Goal: Information Seeking & Learning: Understand process/instructions

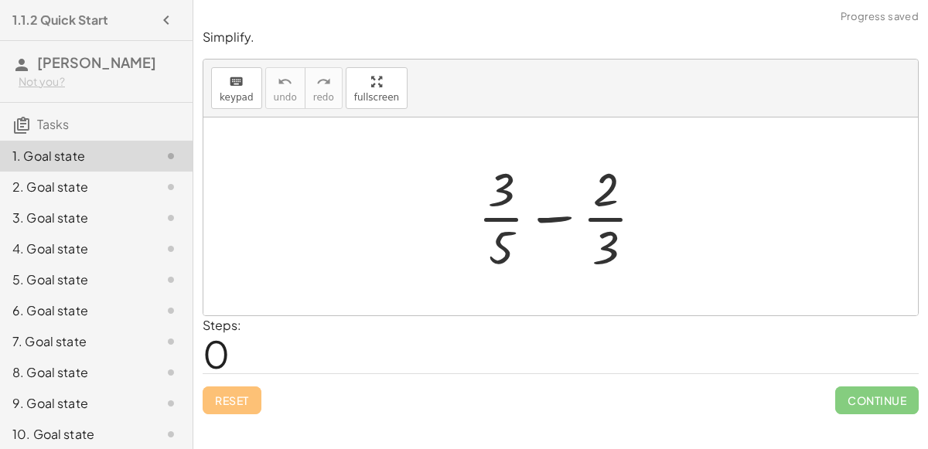
click at [554, 219] on div at bounding box center [566, 216] width 193 height 119
click at [501, 220] on div at bounding box center [566, 216] width 193 height 119
click at [613, 224] on div at bounding box center [566, 216] width 193 height 119
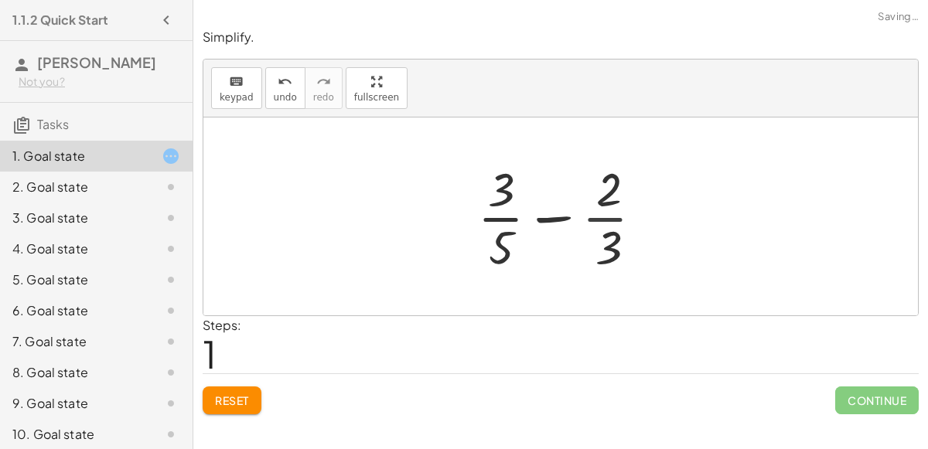
click at [613, 224] on div at bounding box center [566, 216] width 310 height 119
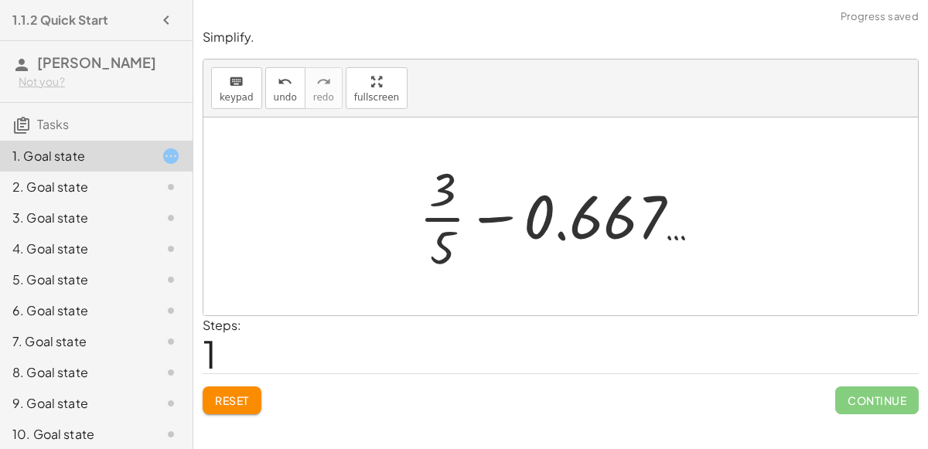
click at [442, 215] on div at bounding box center [566, 216] width 310 height 119
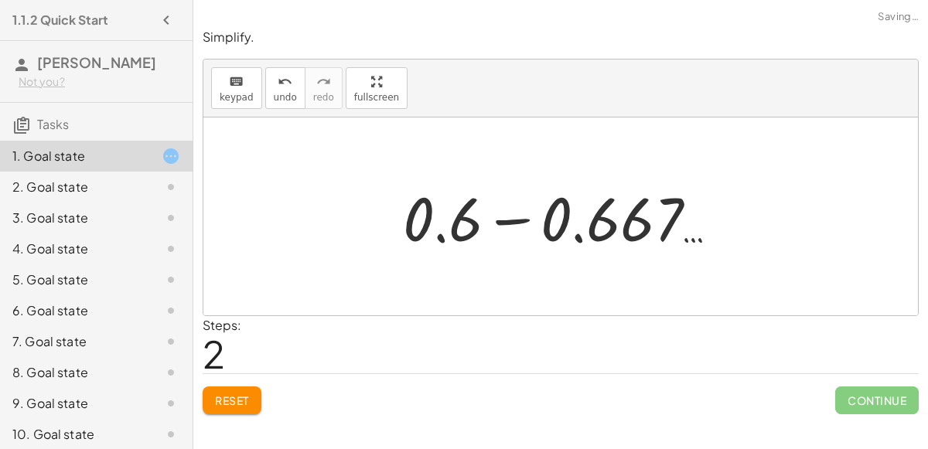
click at [498, 222] on div at bounding box center [567, 217] width 344 height 80
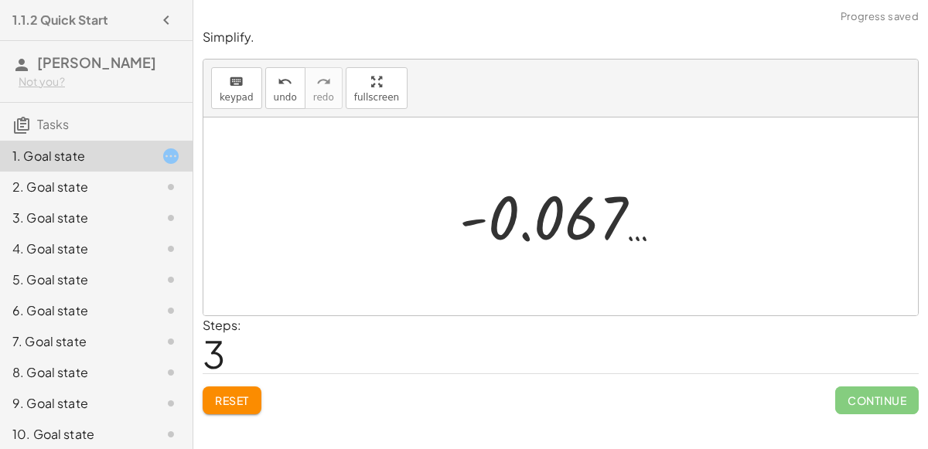
click at [517, 227] on div at bounding box center [566, 217] width 231 height 77
click at [561, 223] on div at bounding box center [566, 217] width 231 height 77
click at [227, 397] on span "Reset" at bounding box center [232, 401] width 34 height 14
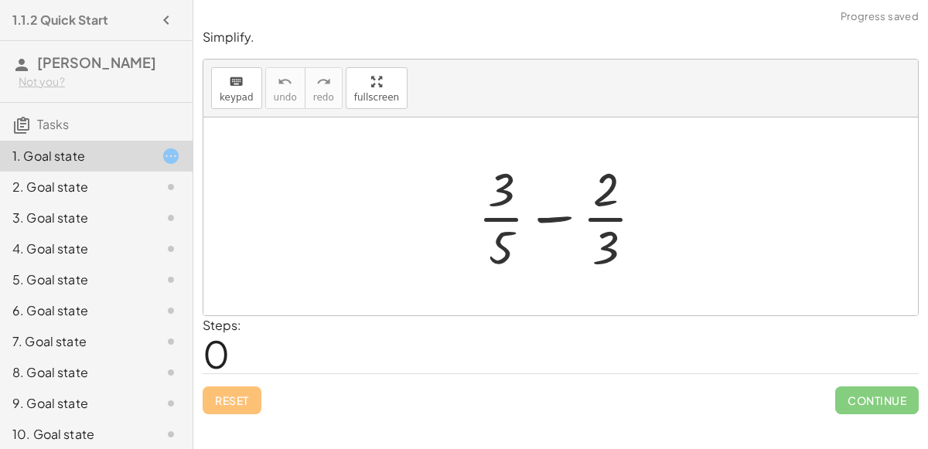
click at [500, 221] on div at bounding box center [566, 216] width 193 height 119
click at [550, 216] on div at bounding box center [566, 216] width 193 height 119
click at [558, 215] on div at bounding box center [566, 216] width 193 height 119
click at [558, 215] on div at bounding box center [566, 216] width 267 height 119
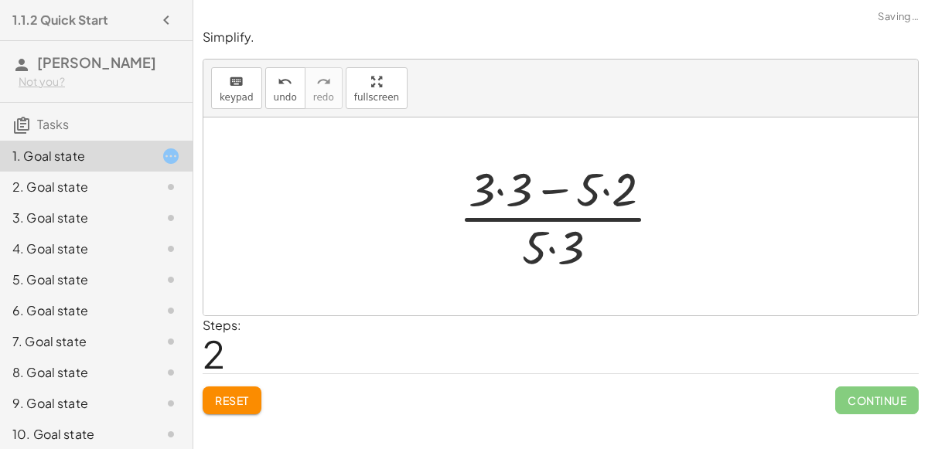
click at [548, 193] on div at bounding box center [566, 216] width 231 height 119
click at [503, 191] on div at bounding box center [566, 216] width 231 height 119
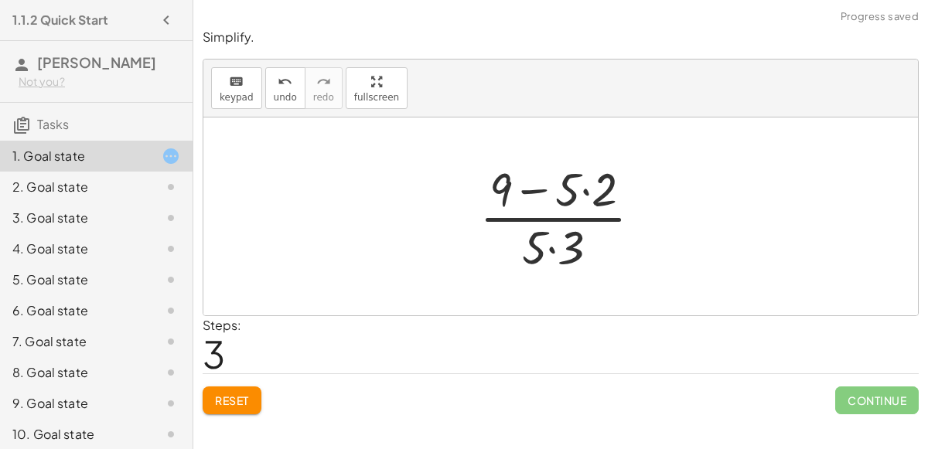
click at [584, 189] on div at bounding box center [567, 216] width 190 height 119
click at [554, 248] on div at bounding box center [566, 216] width 168 height 119
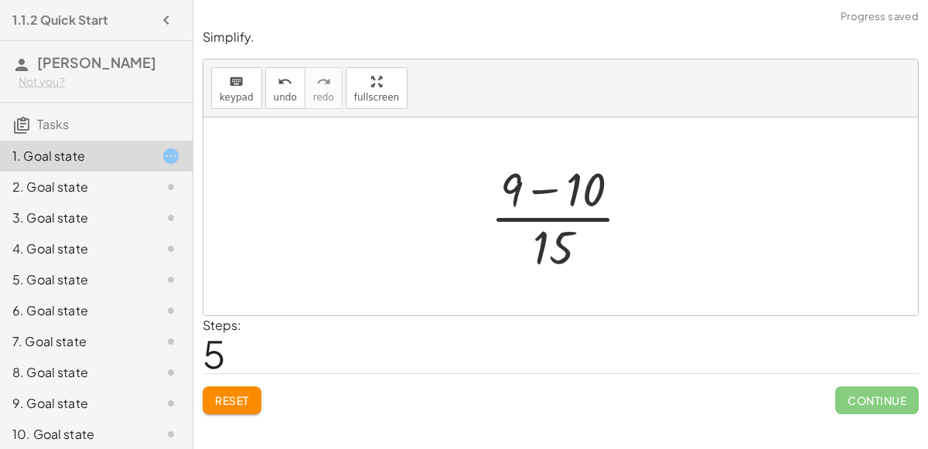
click at [542, 192] on div at bounding box center [566, 216] width 168 height 119
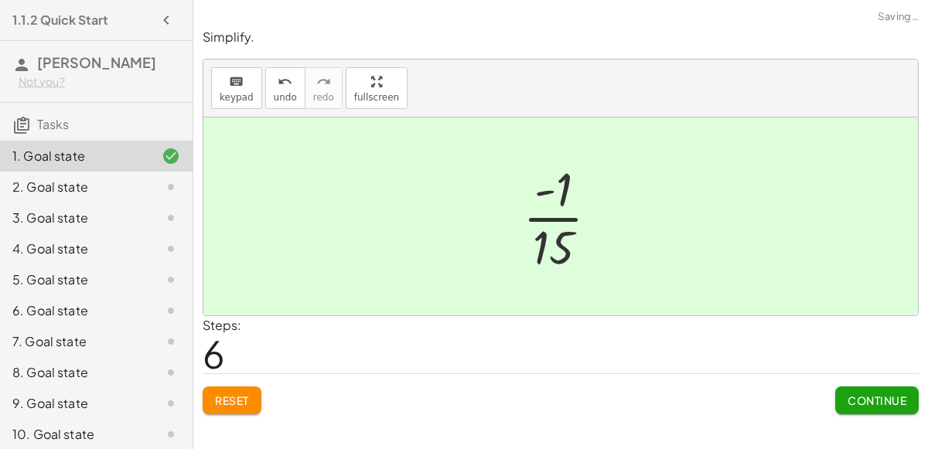
click at [854, 411] on button "Continue" at bounding box center [876, 401] width 83 height 28
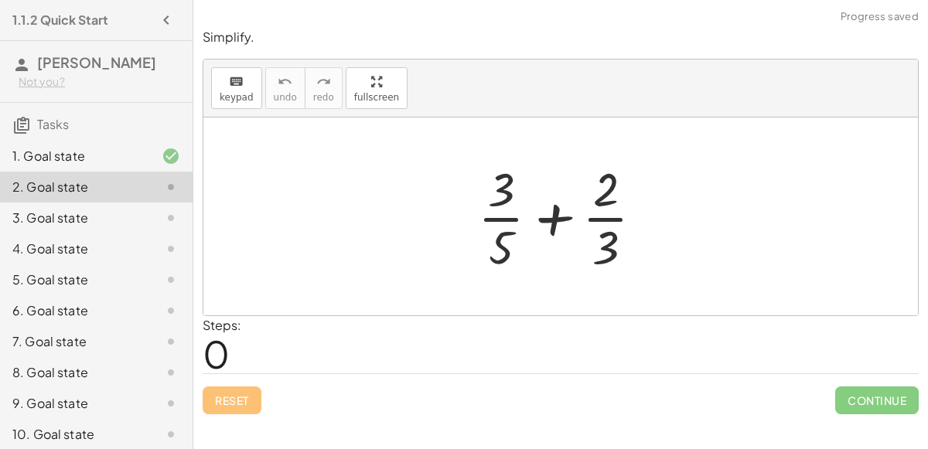
click at [542, 191] on div at bounding box center [566, 216] width 193 height 119
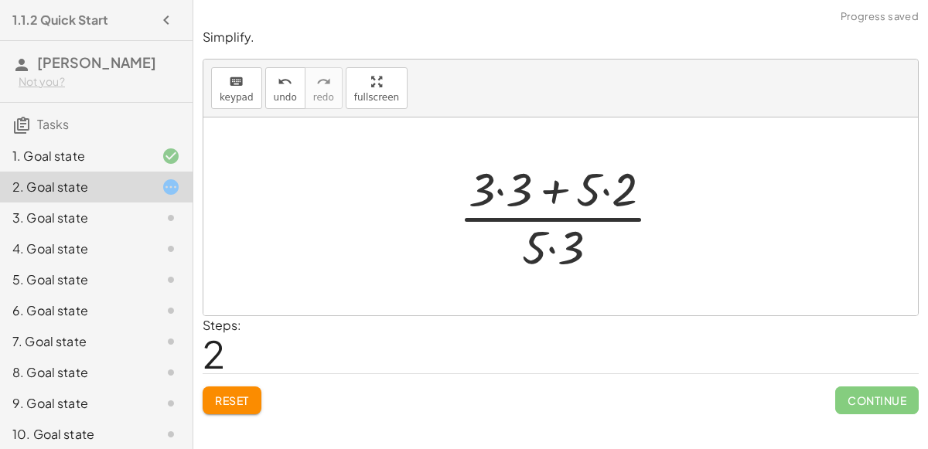
click at [499, 191] on div at bounding box center [566, 216] width 231 height 119
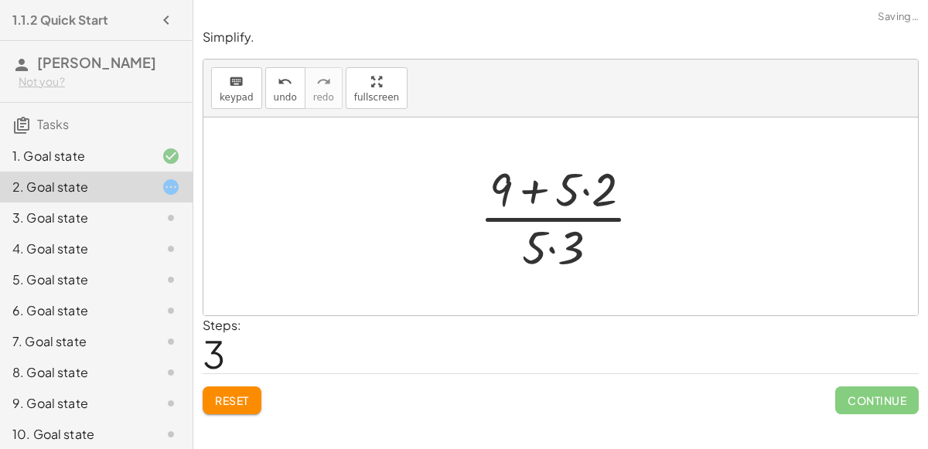
click at [588, 194] on div at bounding box center [567, 216] width 190 height 119
click at [557, 243] on div at bounding box center [566, 216] width 168 height 119
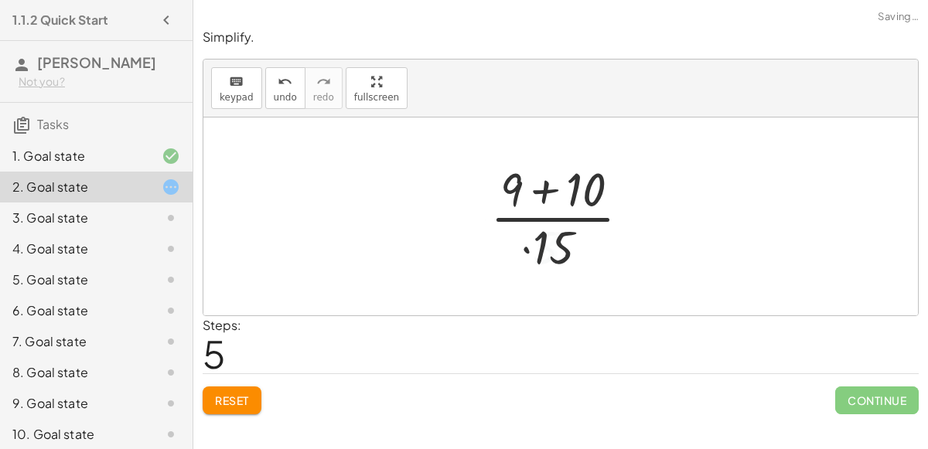
click at [543, 180] on div at bounding box center [566, 216] width 168 height 119
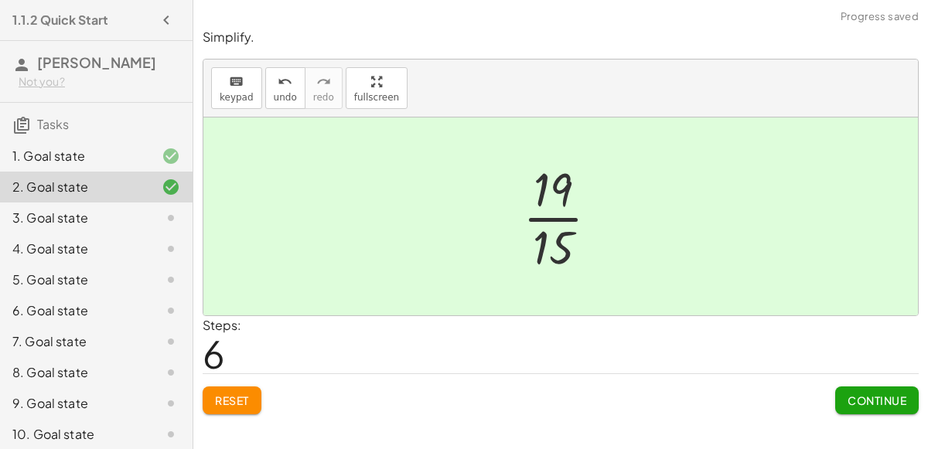
click at [850, 395] on span "Continue" at bounding box center [876, 401] width 59 height 14
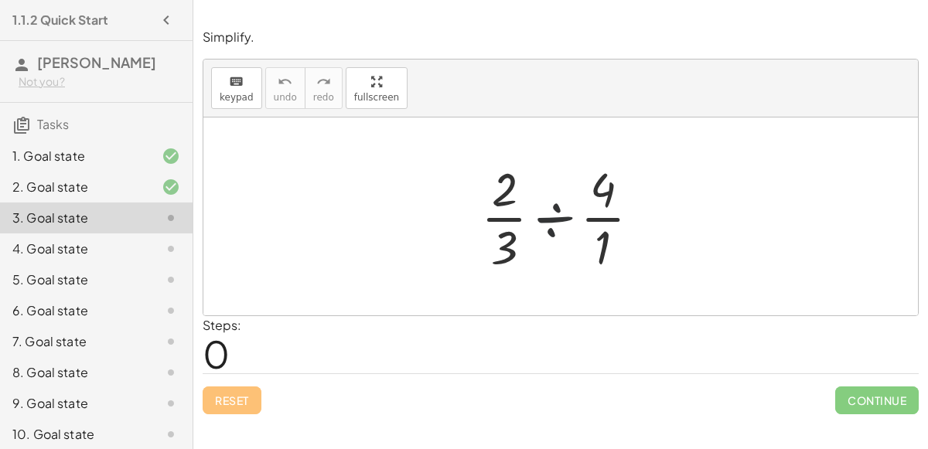
click at [544, 222] on div at bounding box center [566, 216] width 187 height 119
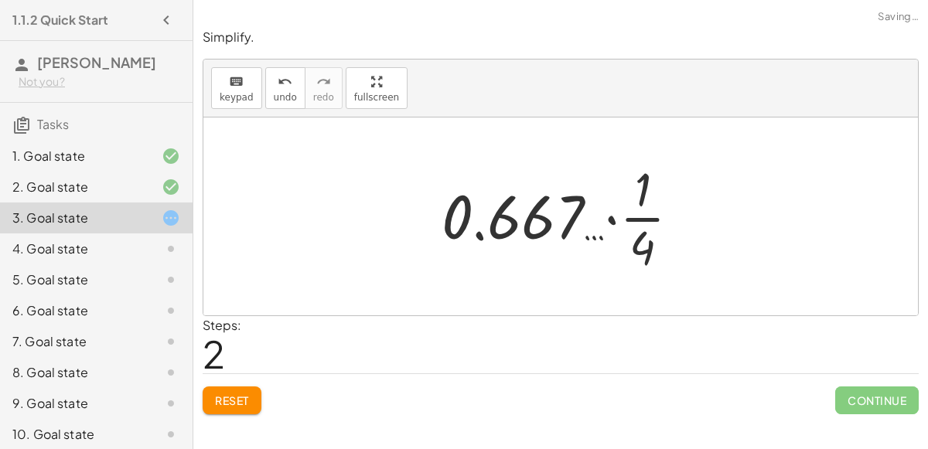
click at [242, 390] on button "Reset" at bounding box center [232, 401] width 59 height 28
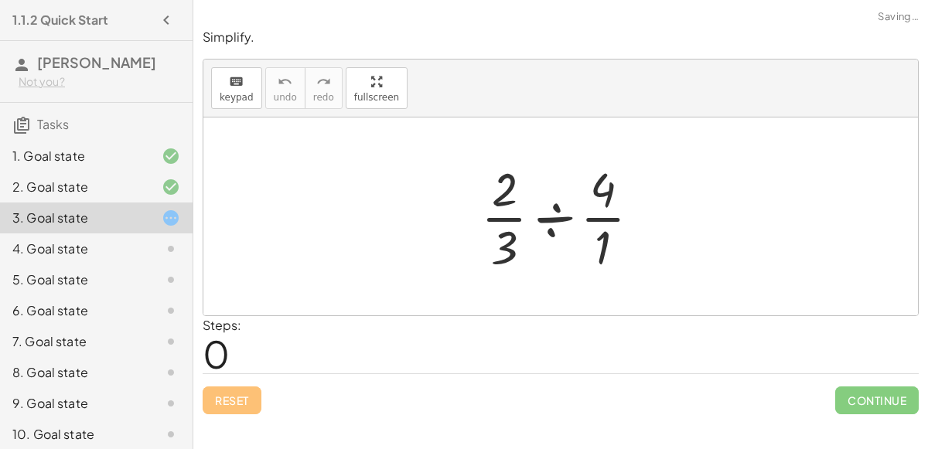
click at [551, 220] on div at bounding box center [566, 216] width 187 height 119
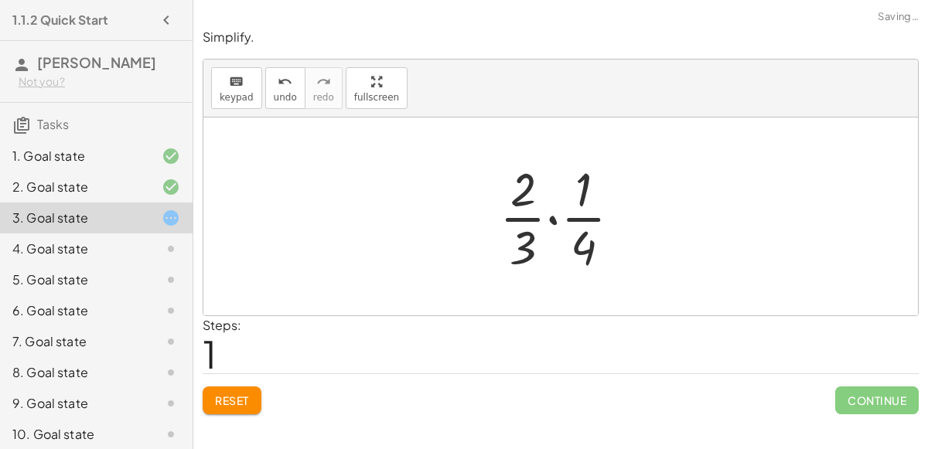
click at [548, 217] on div at bounding box center [566, 216] width 149 height 119
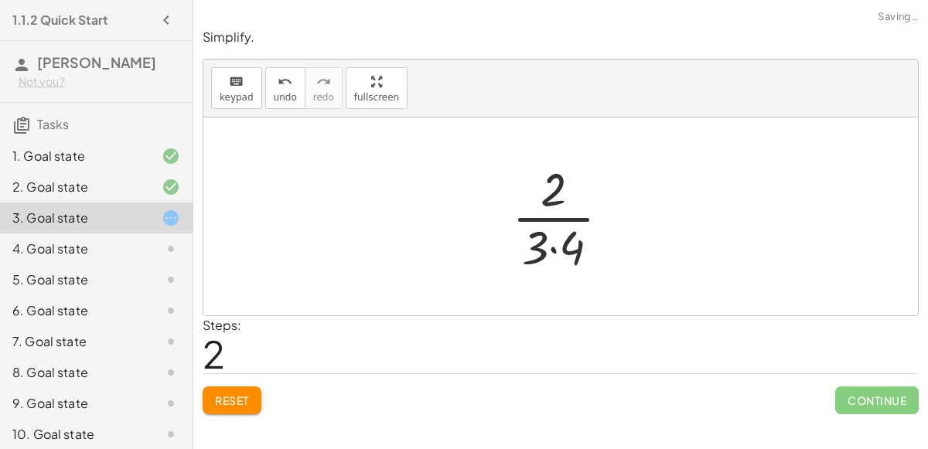
click at [551, 248] on div at bounding box center [567, 216] width 126 height 119
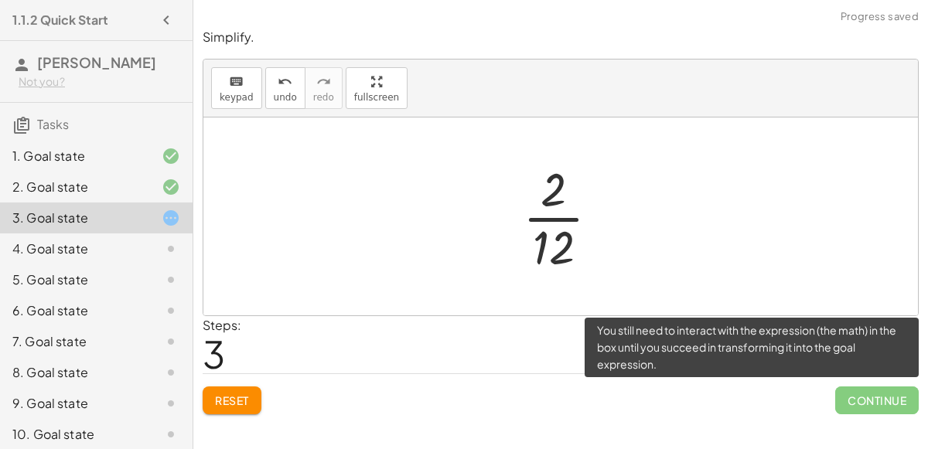
click at [874, 397] on span "Continue" at bounding box center [876, 401] width 83 height 28
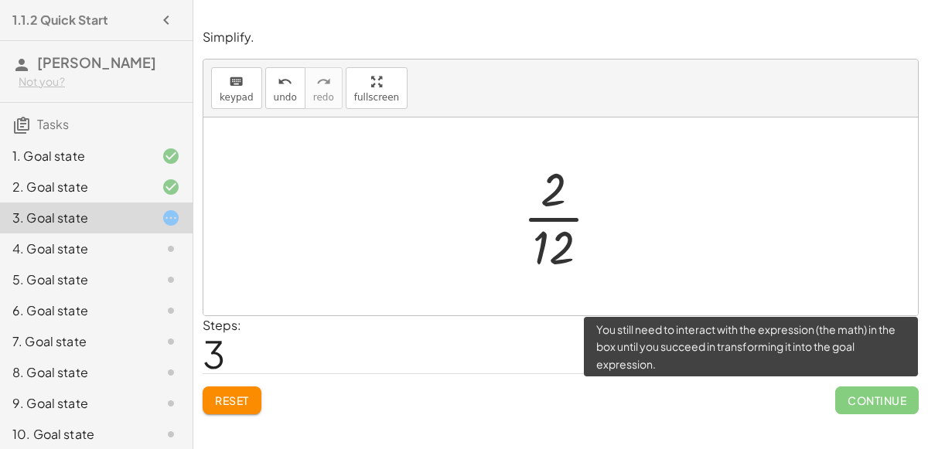
click at [856, 397] on span "Continue" at bounding box center [876, 401] width 83 height 28
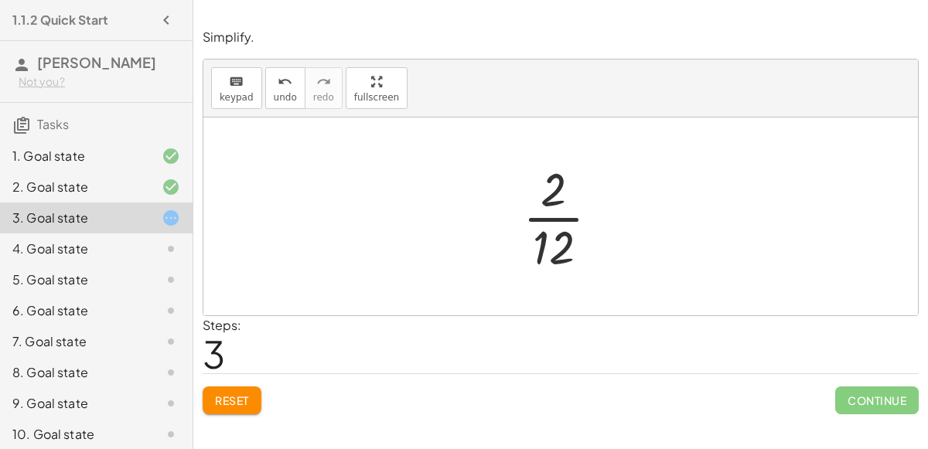
click at [559, 219] on div at bounding box center [567, 216] width 104 height 119
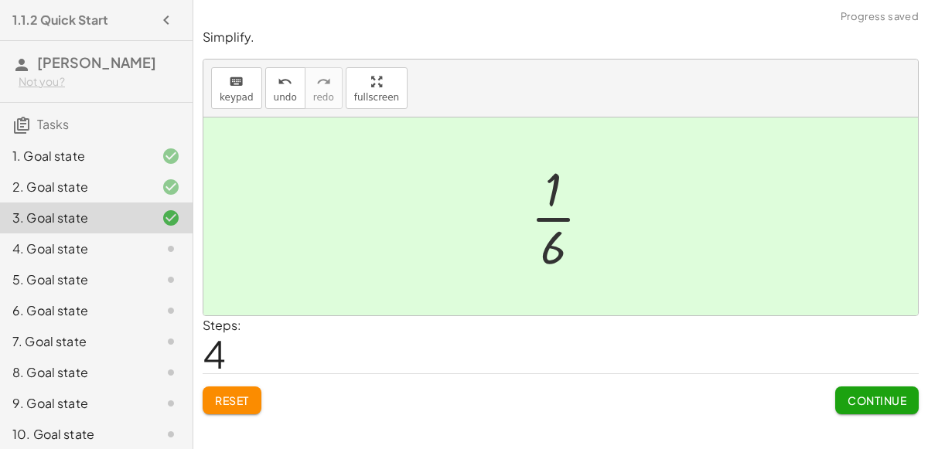
click at [902, 407] on button "Continue" at bounding box center [876, 401] width 83 height 28
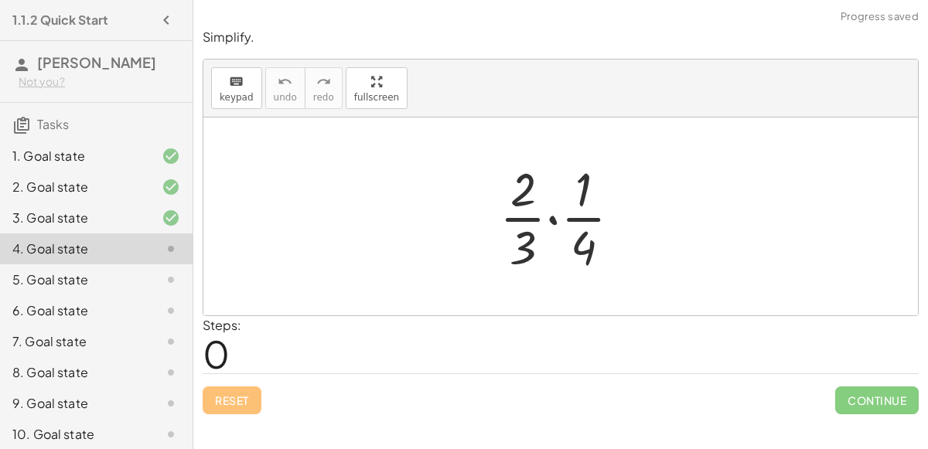
click at [546, 213] on div at bounding box center [566, 216] width 149 height 119
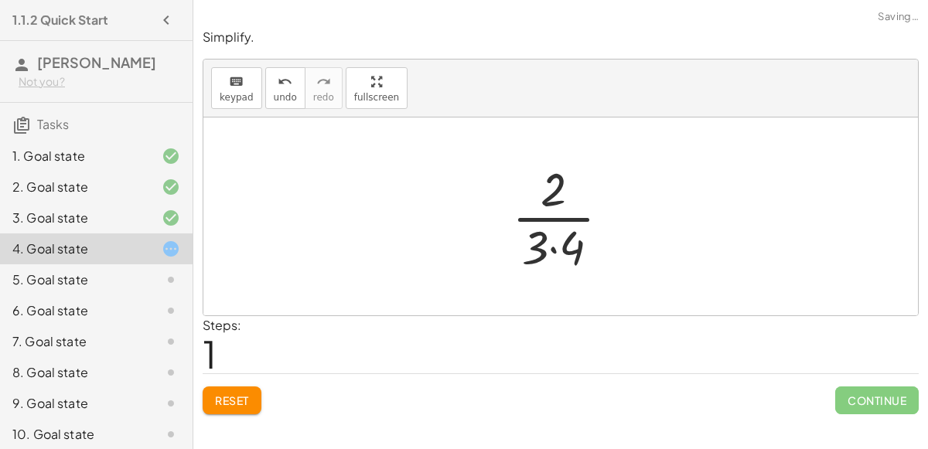
click at [548, 247] on div at bounding box center [567, 216] width 126 height 119
click at [554, 225] on div at bounding box center [567, 216] width 104 height 119
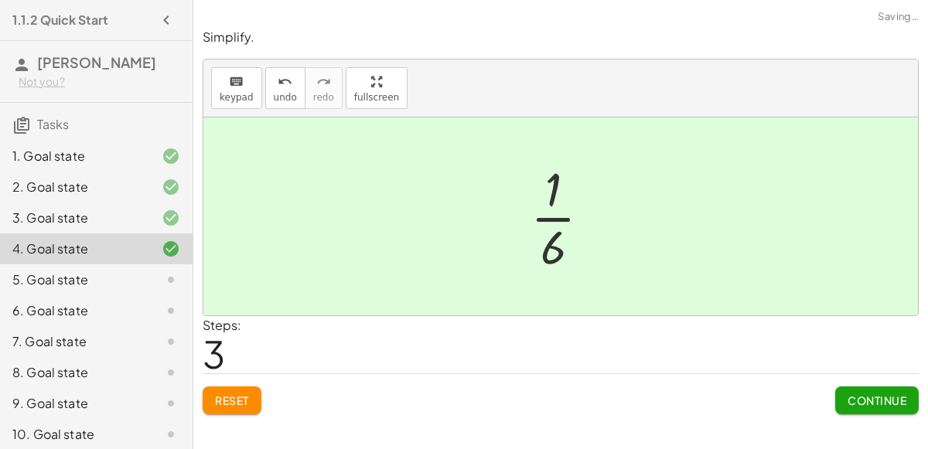
click at [872, 412] on button "Continue" at bounding box center [876, 401] width 83 height 28
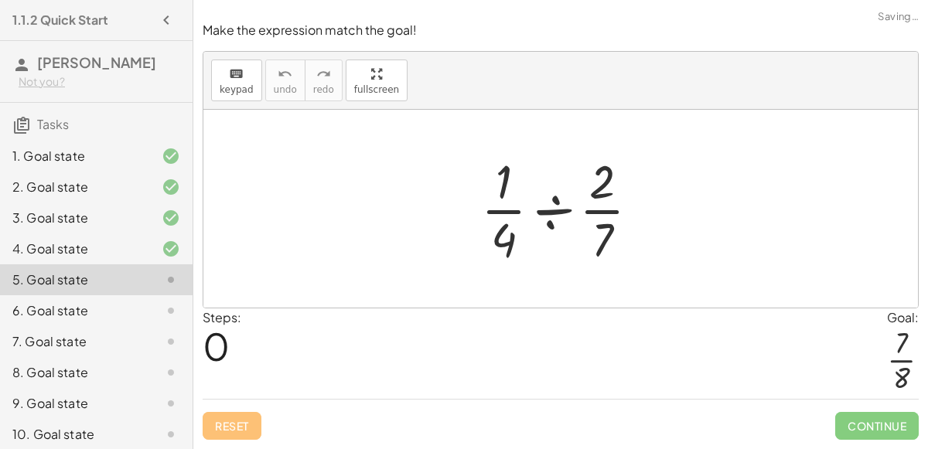
click at [561, 220] on div at bounding box center [566, 208] width 186 height 119
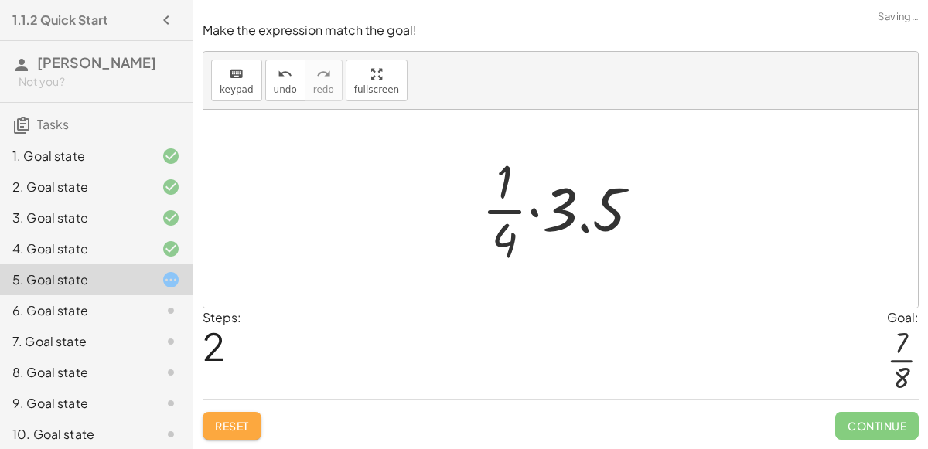
click at [216, 421] on span "Reset" at bounding box center [232, 426] width 34 height 14
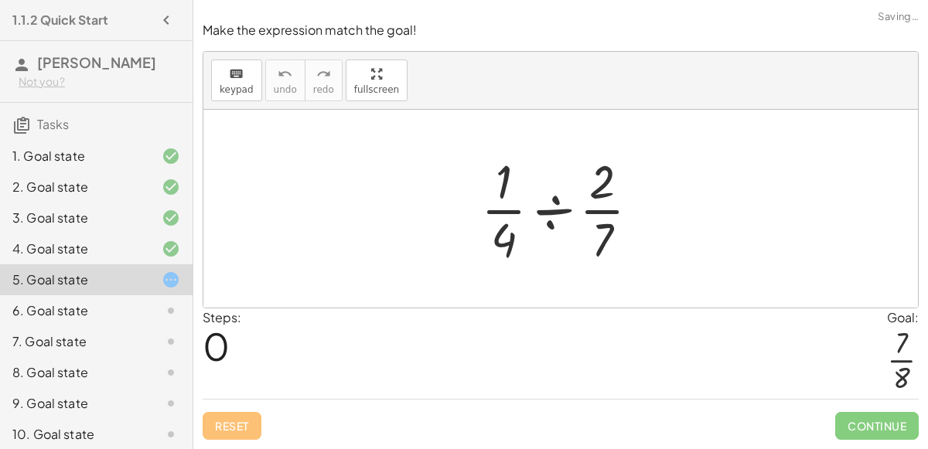
click at [552, 210] on div at bounding box center [566, 208] width 186 height 119
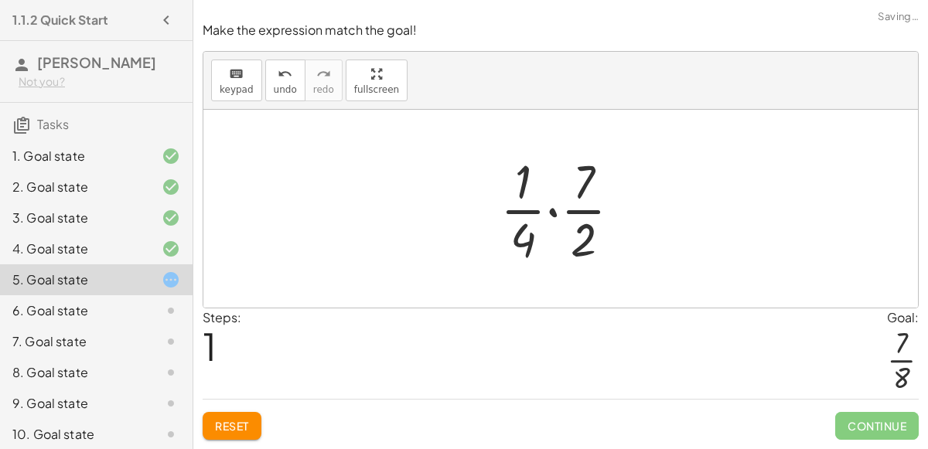
click at [549, 212] on div at bounding box center [566, 208] width 148 height 119
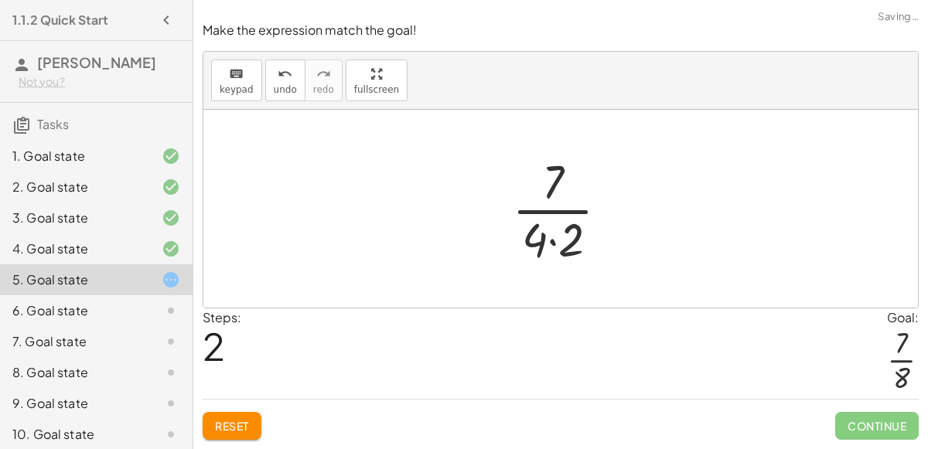
click at [551, 237] on div at bounding box center [566, 208] width 124 height 119
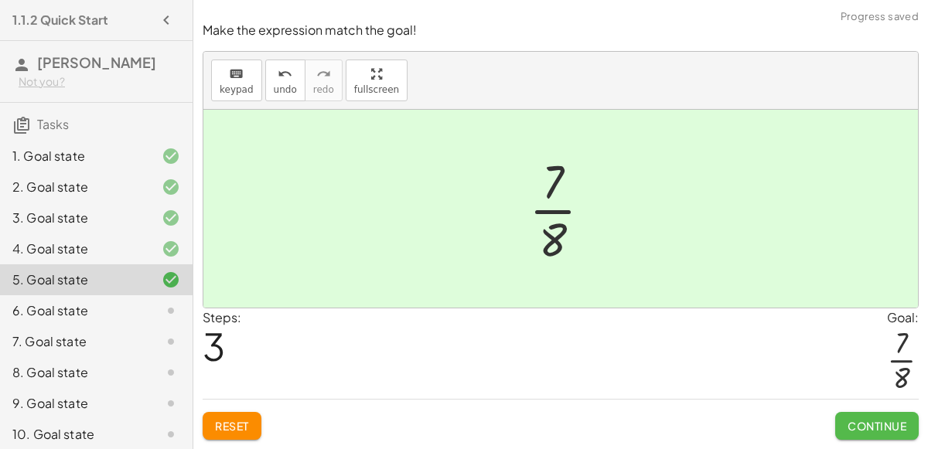
click at [891, 438] on button "Continue" at bounding box center [876, 426] width 83 height 28
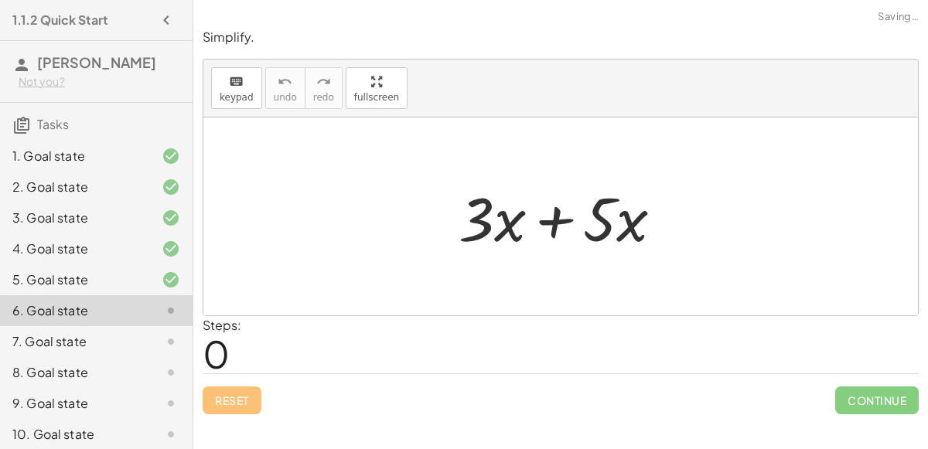
click at [553, 226] on div at bounding box center [567, 217] width 233 height 80
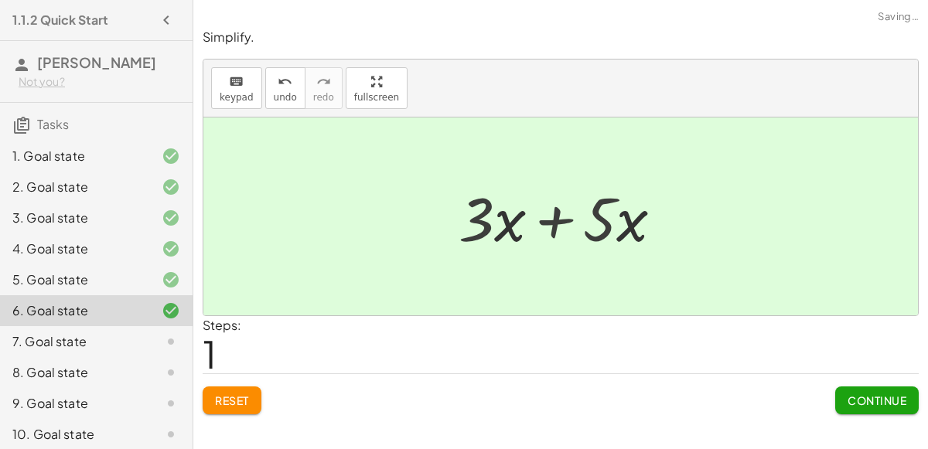
click at [553, 226] on div at bounding box center [566, 217] width 111 height 80
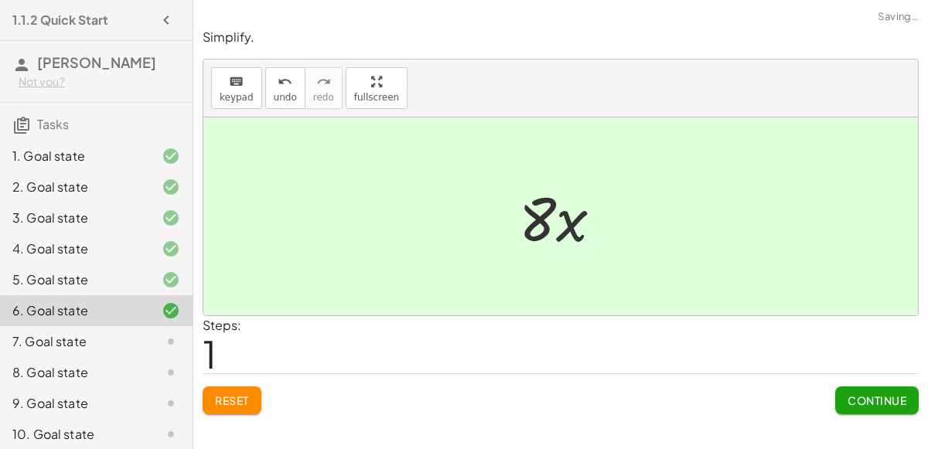
click at [871, 387] on button "Continue" at bounding box center [876, 401] width 83 height 28
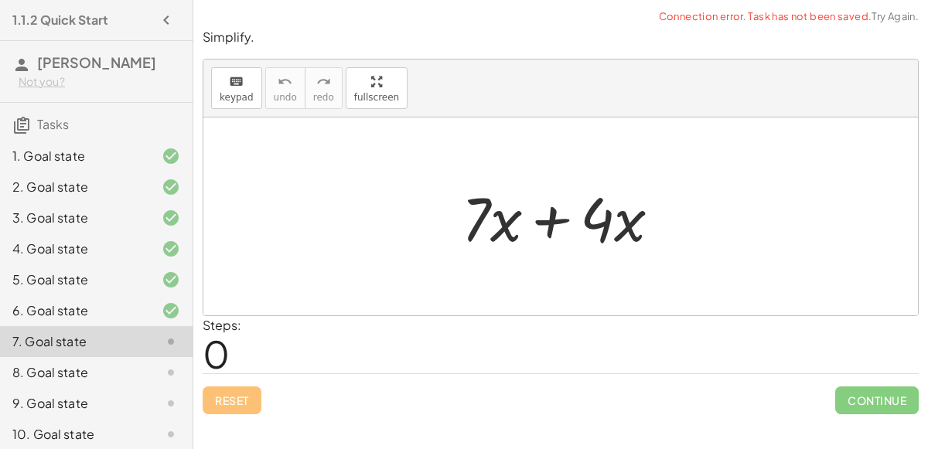
click at [540, 221] on div at bounding box center [567, 217] width 227 height 80
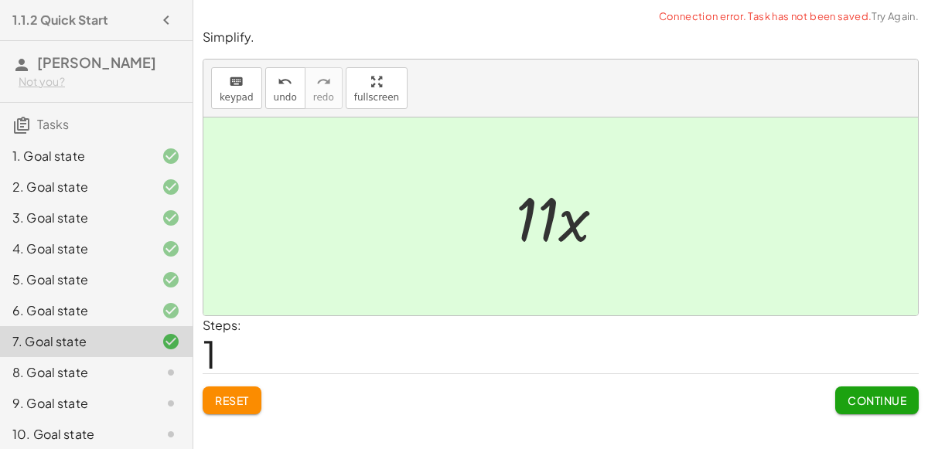
click at [858, 396] on span "Continue" at bounding box center [876, 401] width 59 height 14
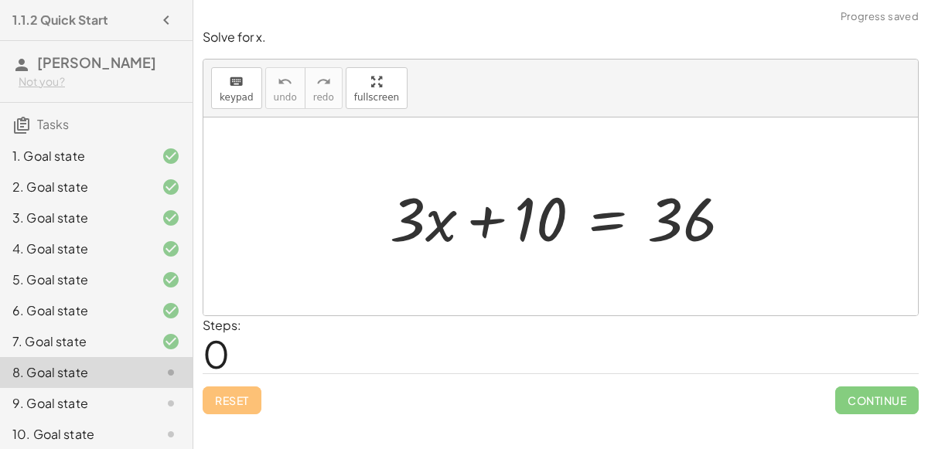
click at [484, 216] on div at bounding box center [567, 217] width 370 height 80
click at [610, 220] on div at bounding box center [567, 217] width 370 height 80
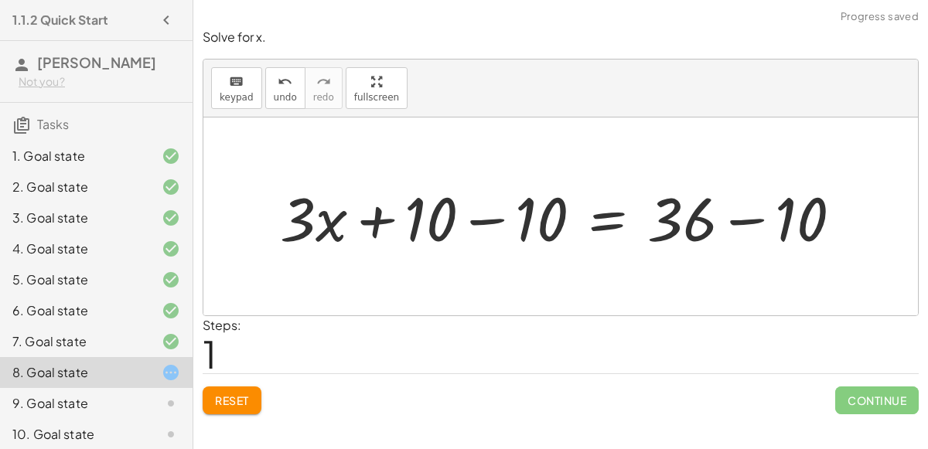
click at [481, 213] on div at bounding box center [567, 217] width 590 height 80
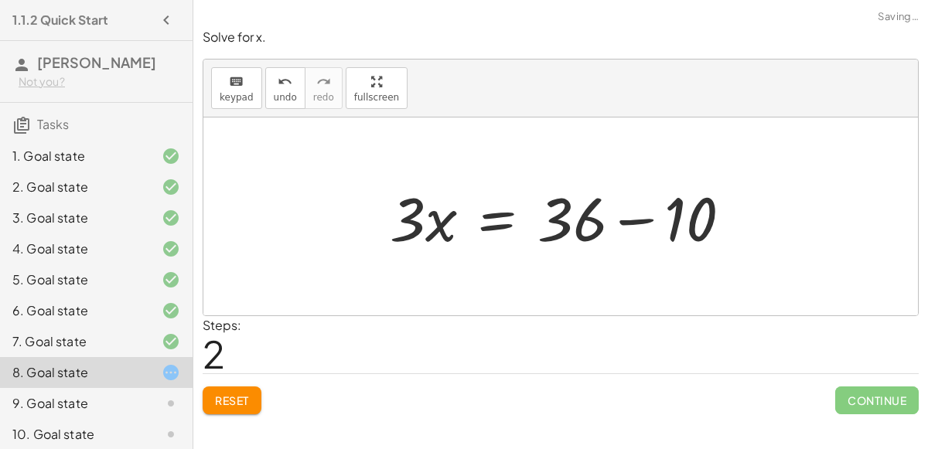
click at [635, 217] on div at bounding box center [567, 217] width 370 height 80
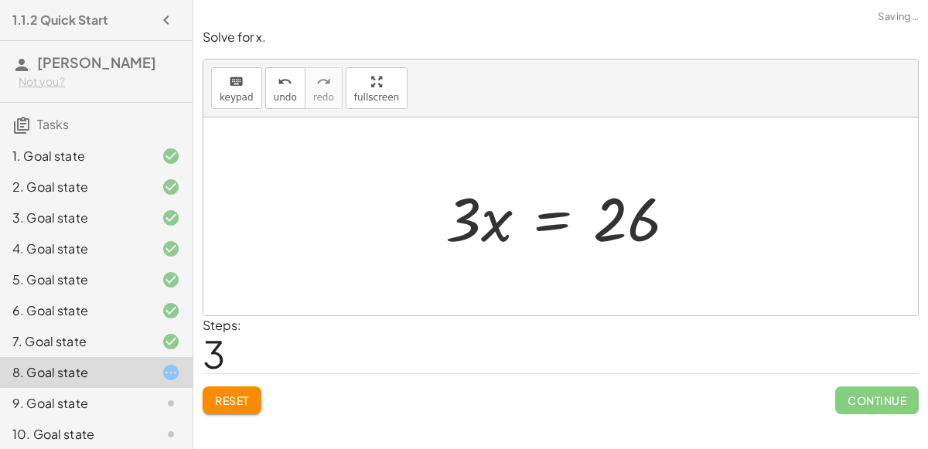
click at [527, 222] on div at bounding box center [567, 217] width 258 height 80
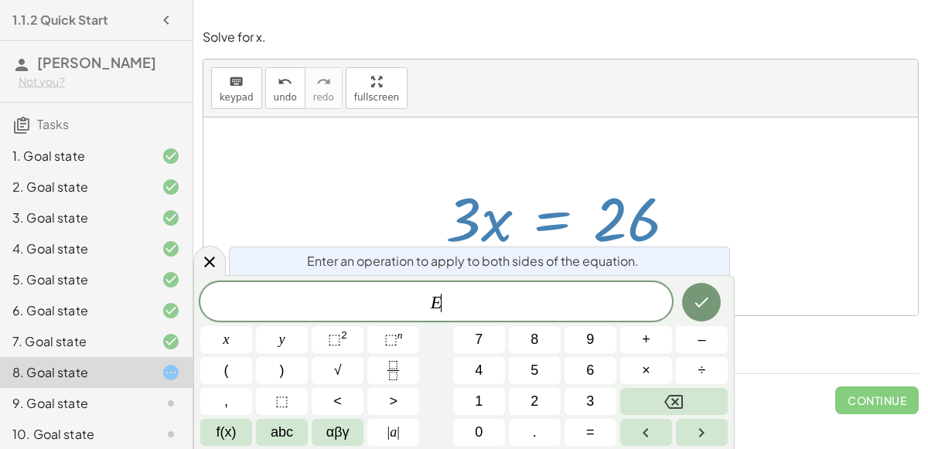
click at [576, 243] on div at bounding box center [567, 217] width 258 height 80
click at [213, 263] on icon at bounding box center [209, 262] width 19 height 19
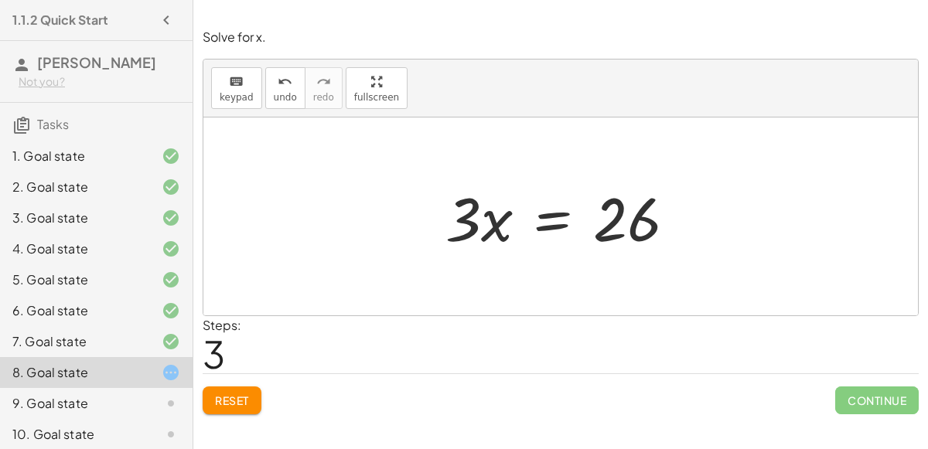
click at [233, 409] on button "Reset" at bounding box center [232, 401] width 59 height 28
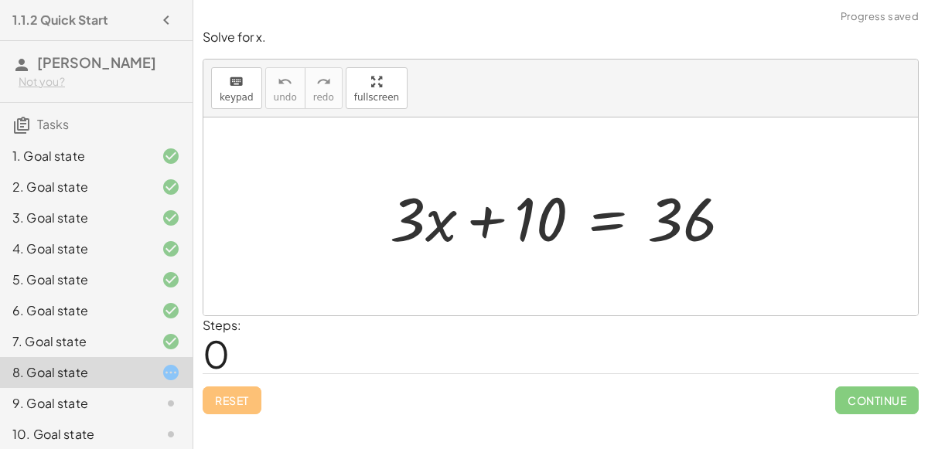
scroll to position [67, 0]
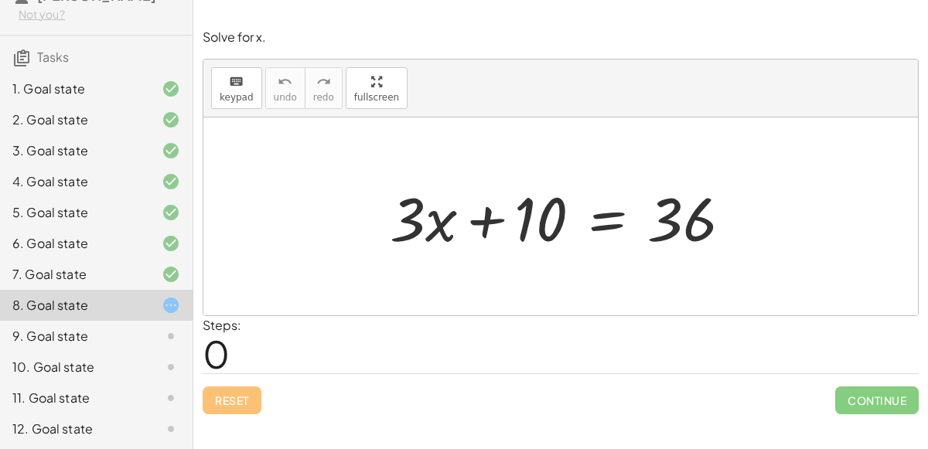
click at [122, 306] on div "8. Goal state" at bounding box center [74, 305] width 124 height 19
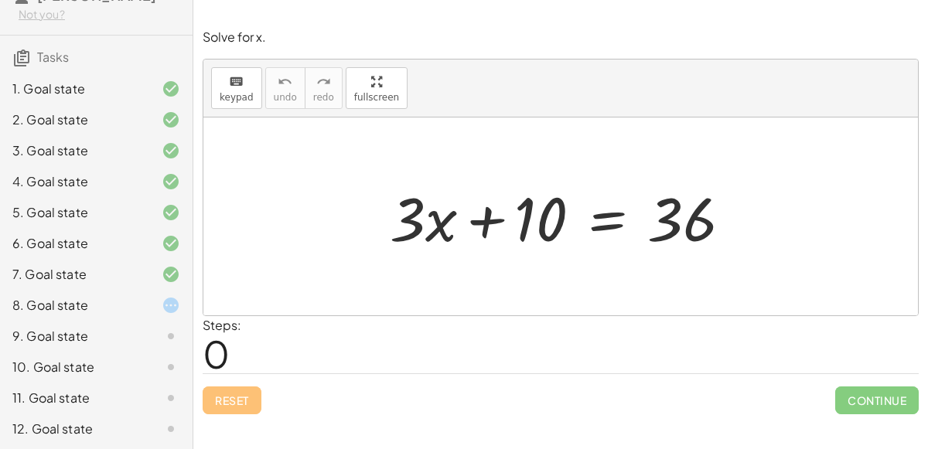
click at [130, 327] on div "9. Goal state" at bounding box center [74, 336] width 124 height 19
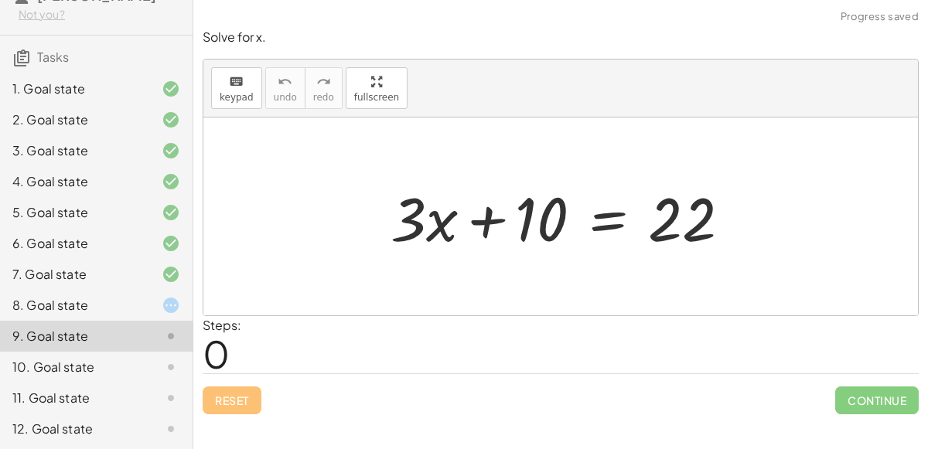
click at [92, 305] on div "8. Goal state" at bounding box center [74, 305] width 124 height 19
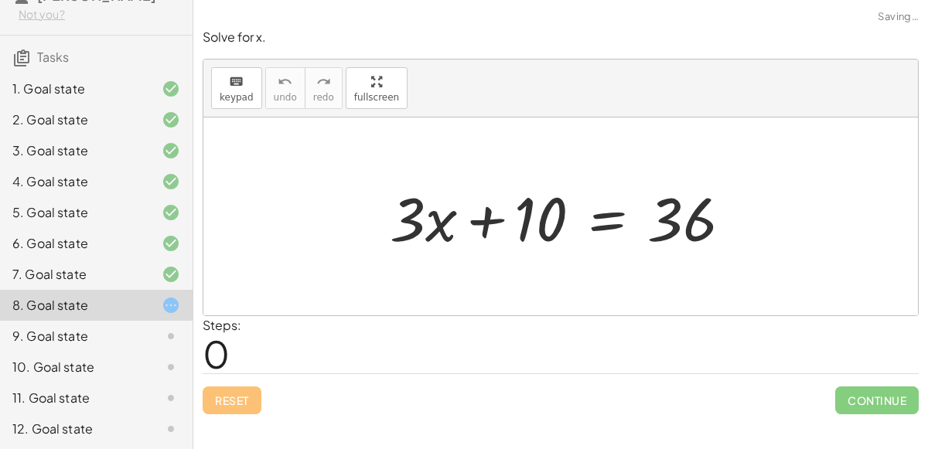
click at [121, 383] on div "9. Goal state" at bounding box center [96, 398] width 193 height 31
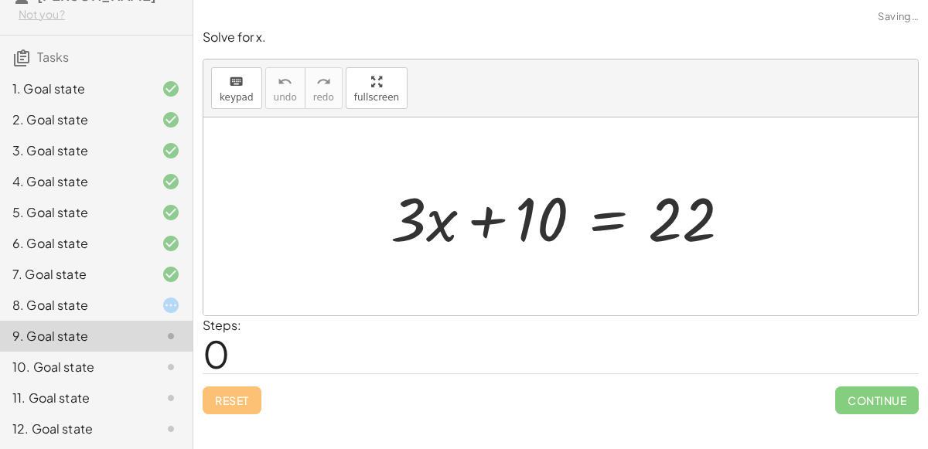
click at [142, 338] on div at bounding box center [158, 336] width 43 height 19
click at [153, 358] on div at bounding box center [158, 367] width 43 height 19
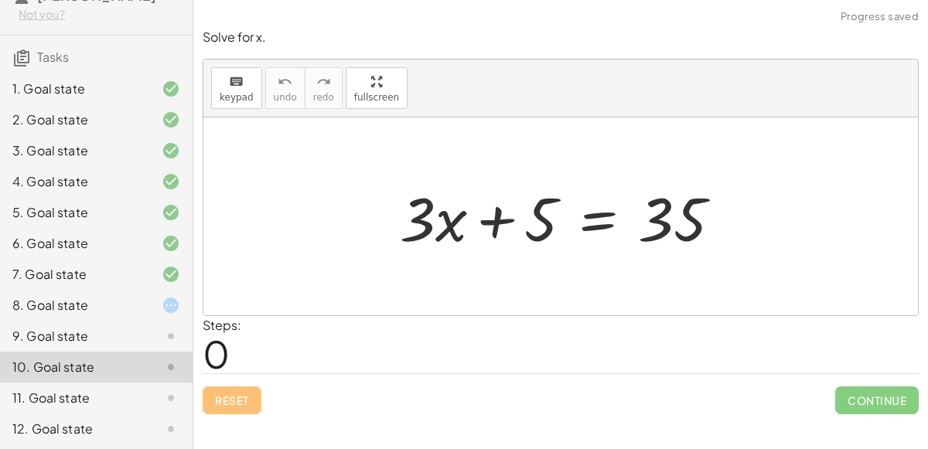
click at [137, 336] on div at bounding box center [158, 336] width 43 height 19
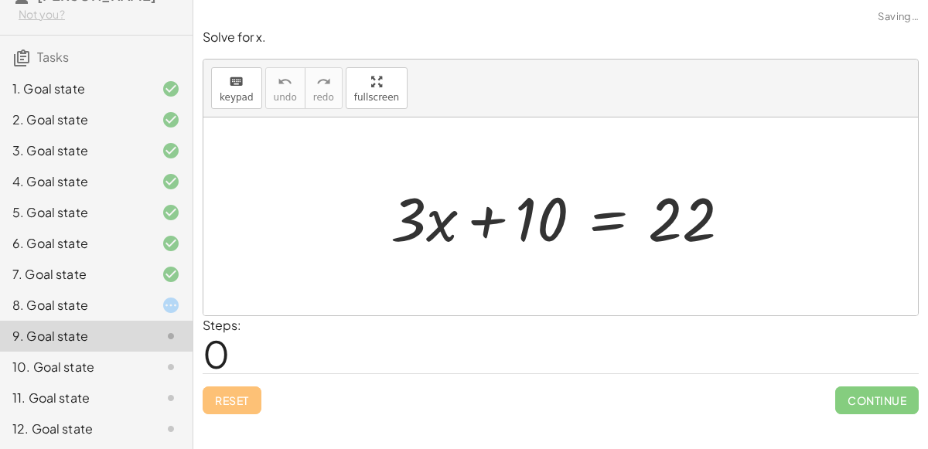
click at [480, 213] on div at bounding box center [567, 217] width 368 height 80
click at [700, 216] on div at bounding box center [567, 217] width 368 height 80
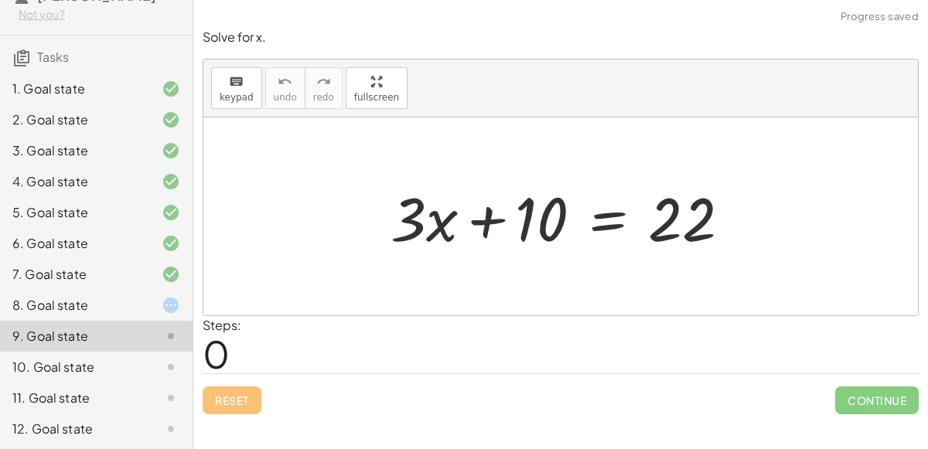
click at [595, 216] on div at bounding box center [567, 217] width 368 height 80
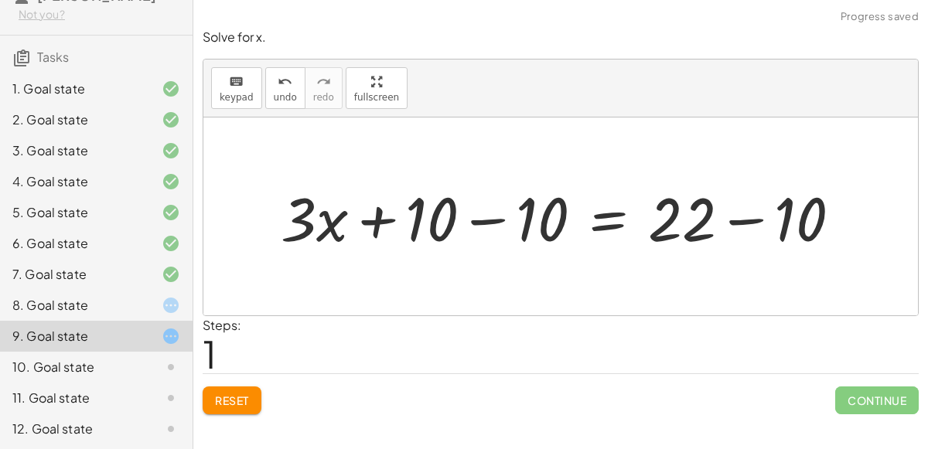
click at [479, 215] on div at bounding box center [567, 217] width 588 height 80
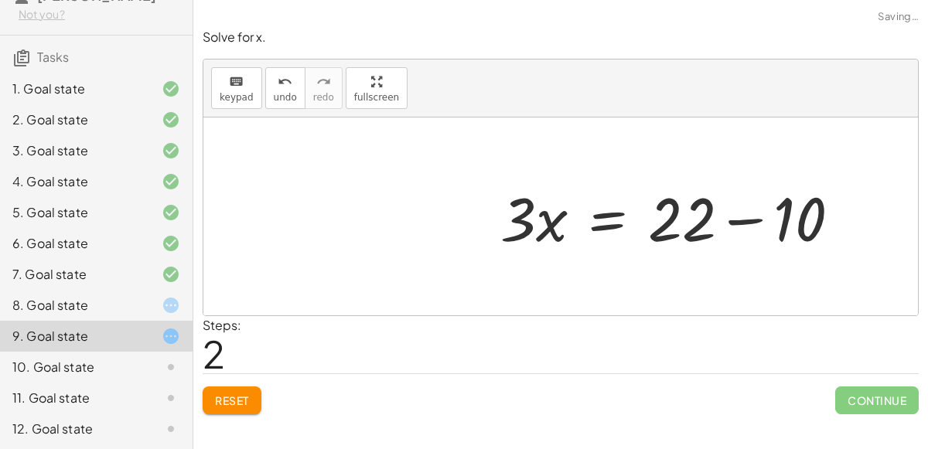
click at [756, 219] on div "+ · 3 · x + 10 = 22 + · 3 · x + 10 − 10 = + 22 − 10 + · 3 · x + 0 = + 22 − 10 ·…" at bounding box center [670, 216] width 387 height 87
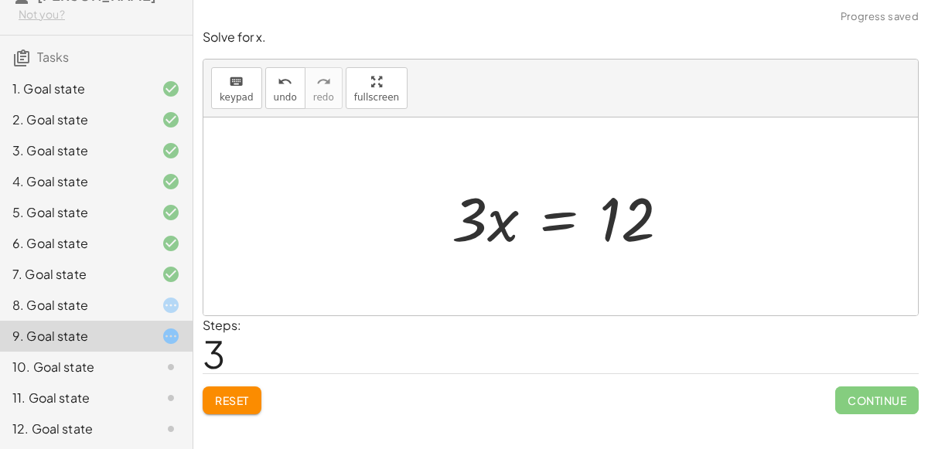
click at [554, 222] on div at bounding box center [566, 217] width 245 height 80
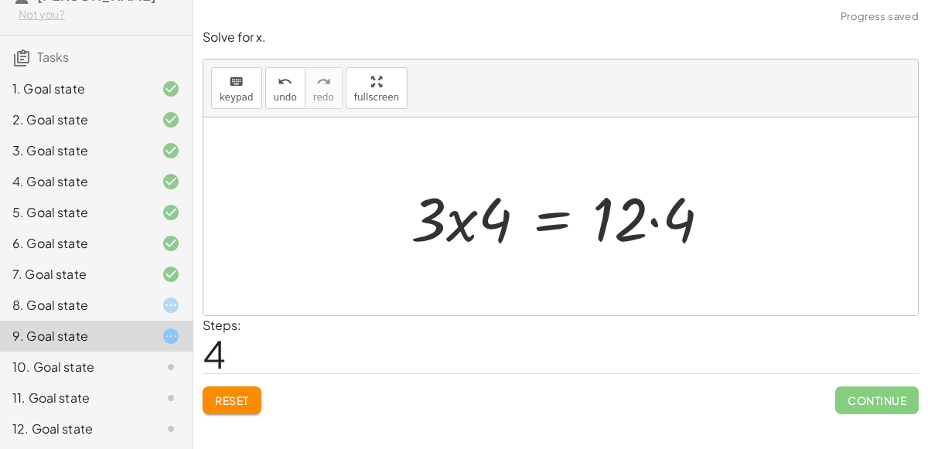
click at [468, 223] on div at bounding box center [567, 217] width 328 height 80
click at [499, 216] on div at bounding box center [567, 217] width 328 height 80
click at [649, 223] on div at bounding box center [567, 217] width 328 height 80
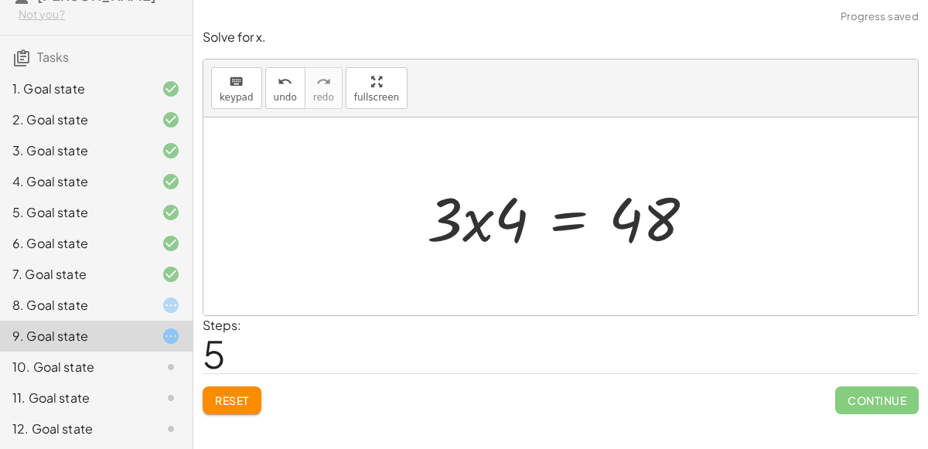
click at [472, 222] on div at bounding box center [566, 217] width 295 height 80
drag, startPoint x: 511, startPoint y: 231, endPoint x: 427, endPoint y: 226, distance: 84.4
click at [482, 222] on div at bounding box center [573, 217] width 281 height 80
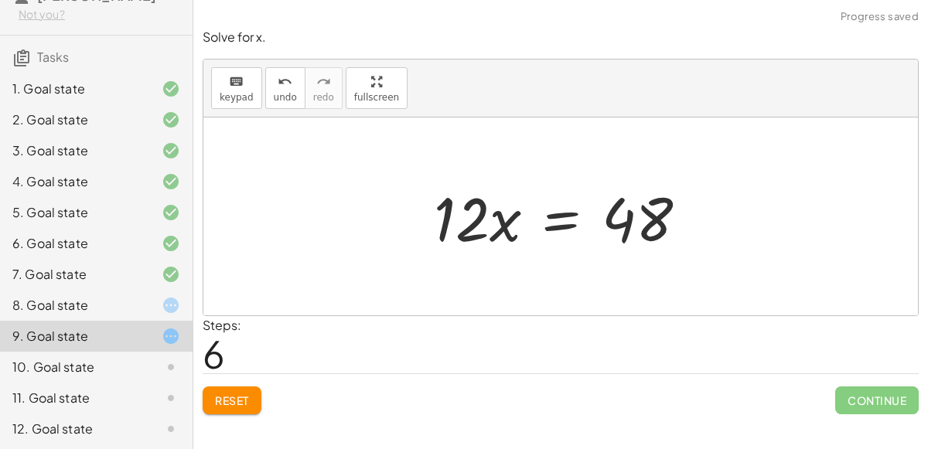
click at [564, 216] on div at bounding box center [566, 217] width 281 height 80
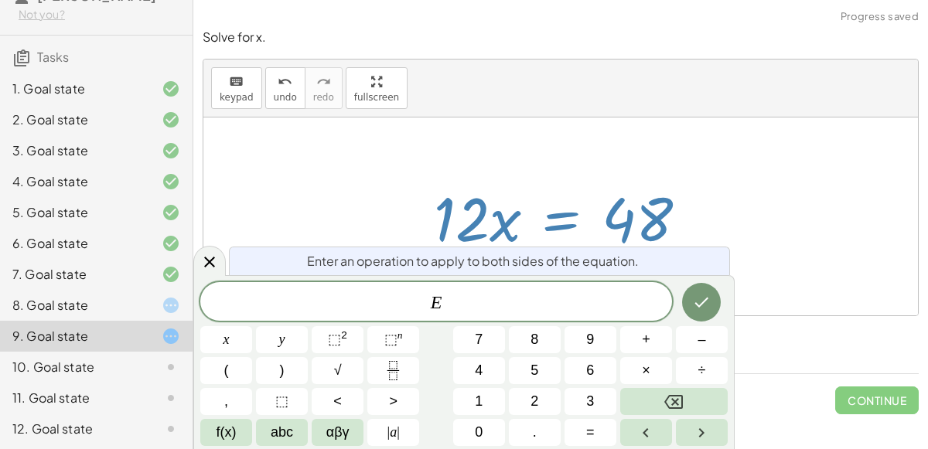
click at [571, 173] on div "+ · 3 · x + 10 = 22 + · 3 · x + 10 − 10 = + 22 − 10 + · 3 · x + 0 = + 22 − 10 ·…" at bounding box center [561, 216] width 301 height 87
click at [207, 262] on icon at bounding box center [209, 262] width 11 height 11
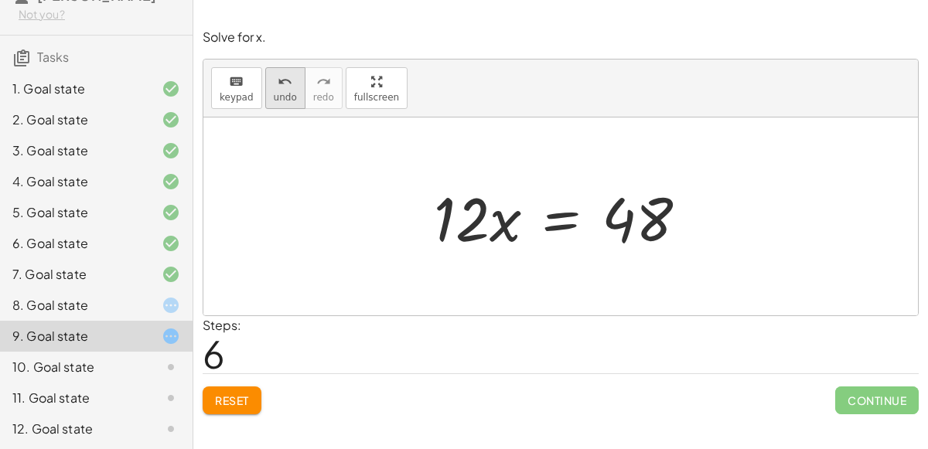
click at [272, 107] on button "undo undo" at bounding box center [285, 88] width 40 height 42
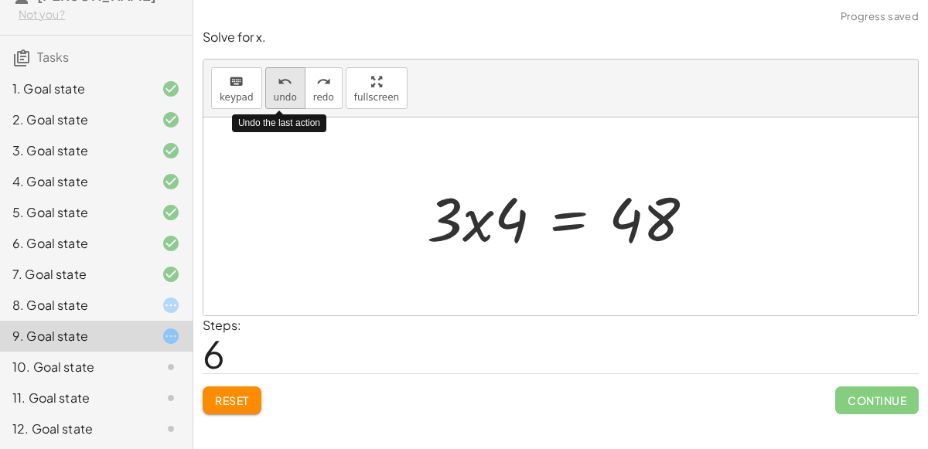
click at [272, 107] on button "undo undo" at bounding box center [285, 88] width 40 height 42
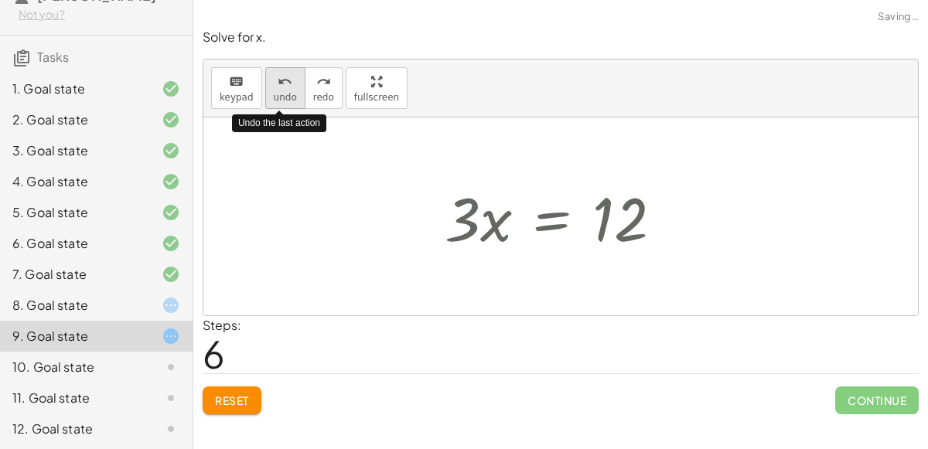
click at [272, 107] on button "undo undo" at bounding box center [285, 88] width 40 height 42
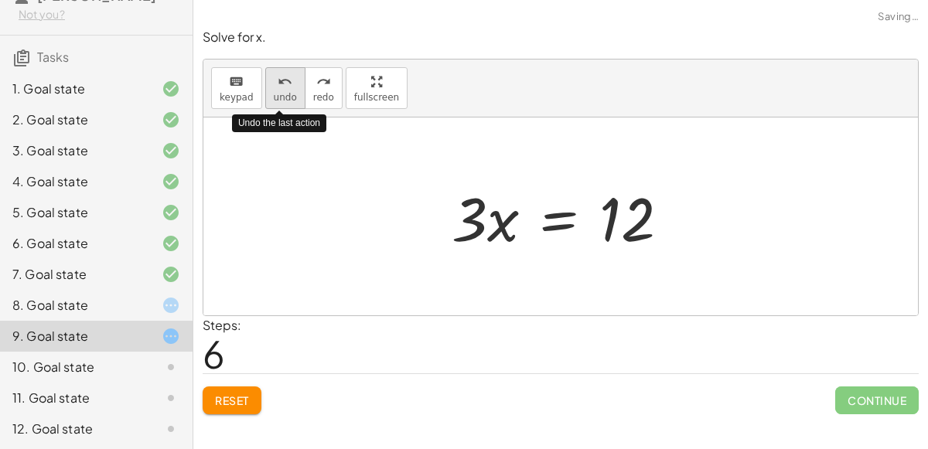
click at [272, 107] on button "undo undo" at bounding box center [285, 88] width 40 height 42
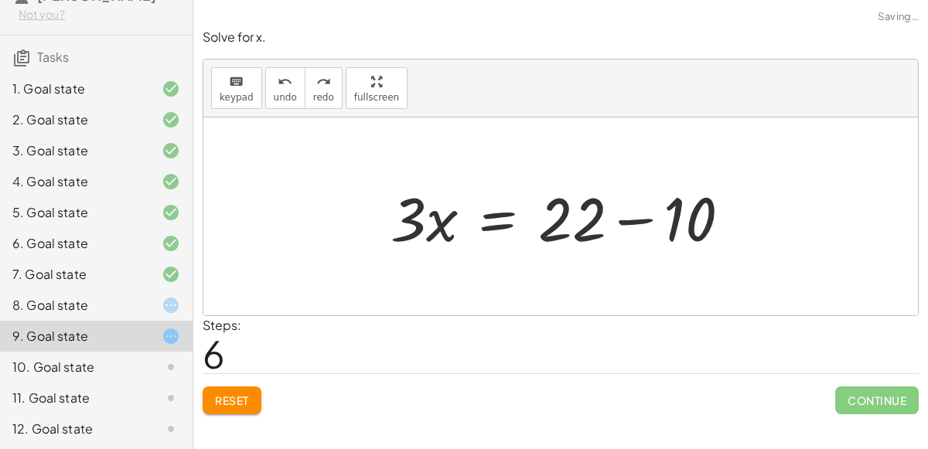
click at [226, 407] on button "Reset" at bounding box center [232, 401] width 59 height 28
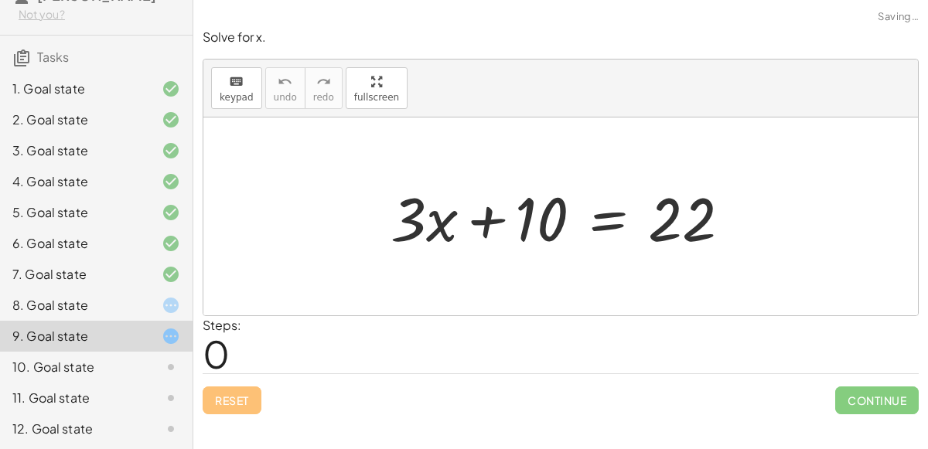
click at [589, 212] on div at bounding box center [567, 217] width 368 height 80
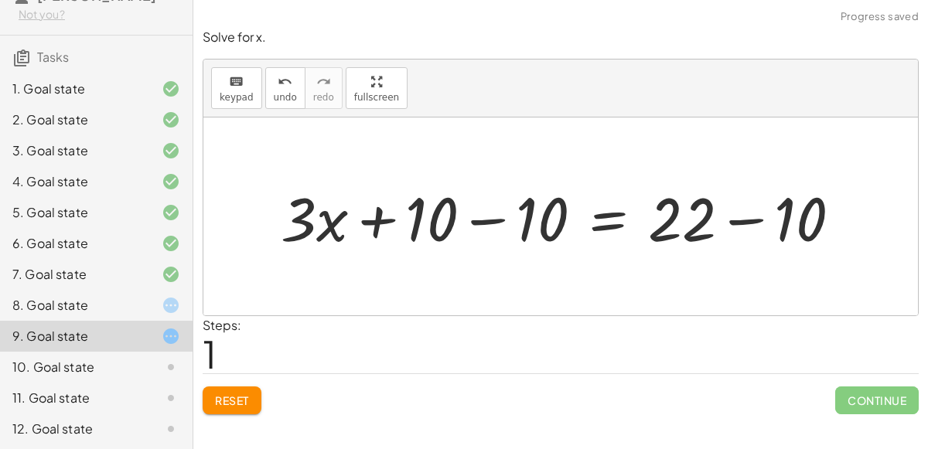
click at [480, 230] on div at bounding box center [567, 217] width 588 height 80
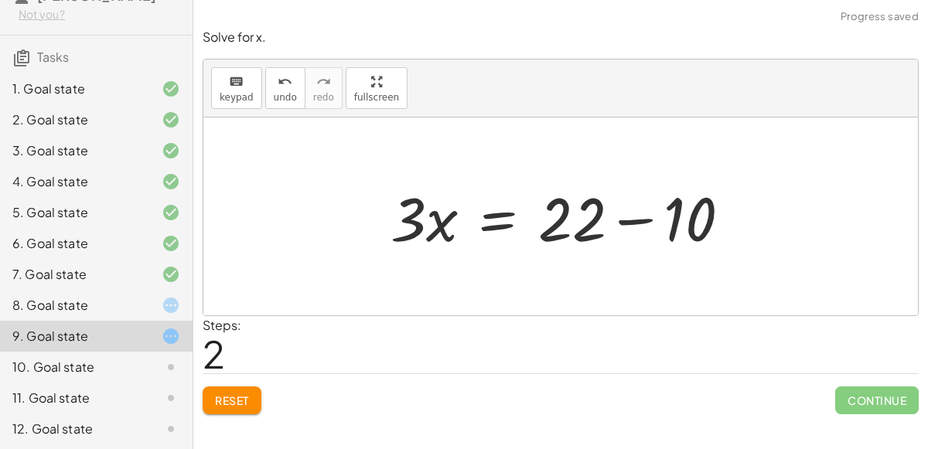
click at [622, 227] on div at bounding box center [567, 217] width 368 height 80
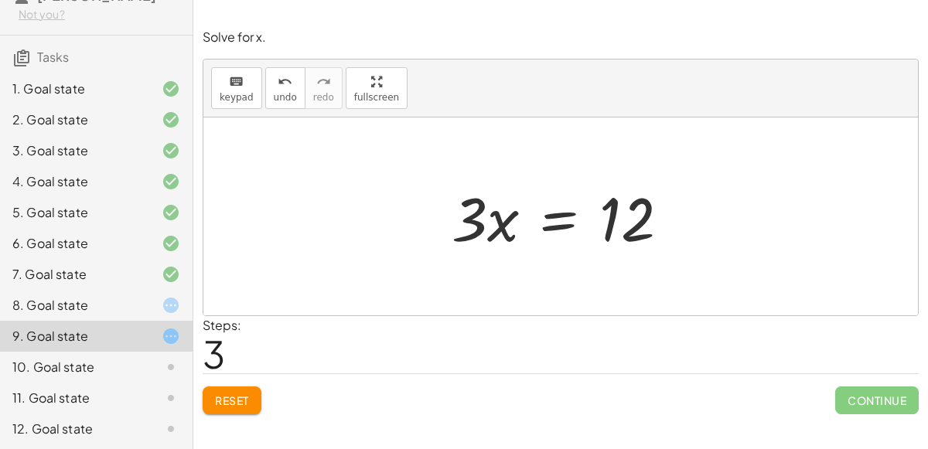
click at [564, 220] on div at bounding box center [566, 217] width 245 height 80
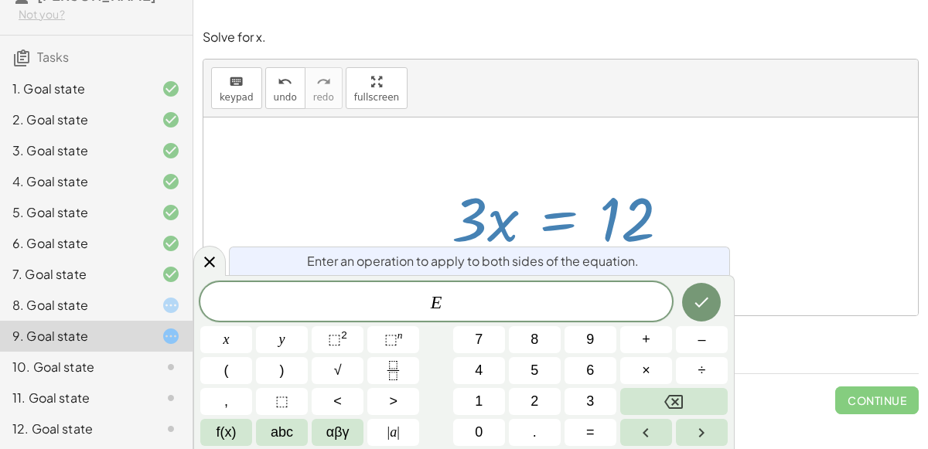
click at [437, 158] on div at bounding box center [560, 217] width 714 height 198
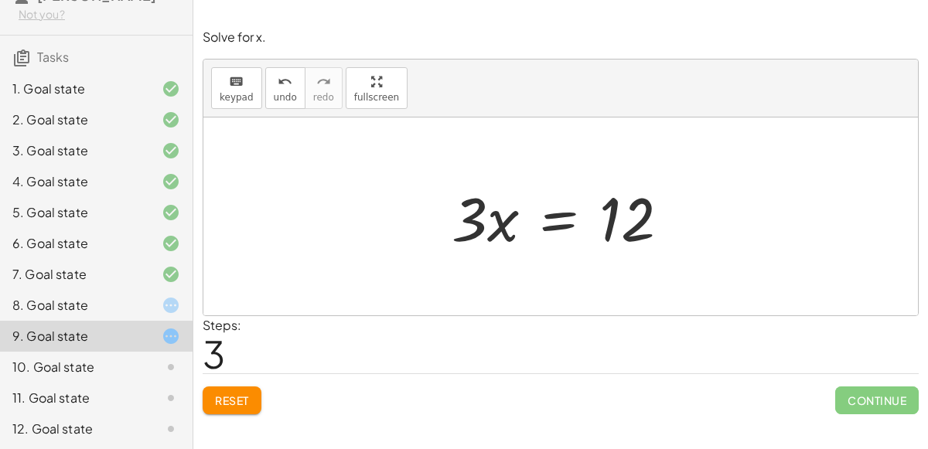
click at [543, 211] on div at bounding box center [566, 217] width 245 height 80
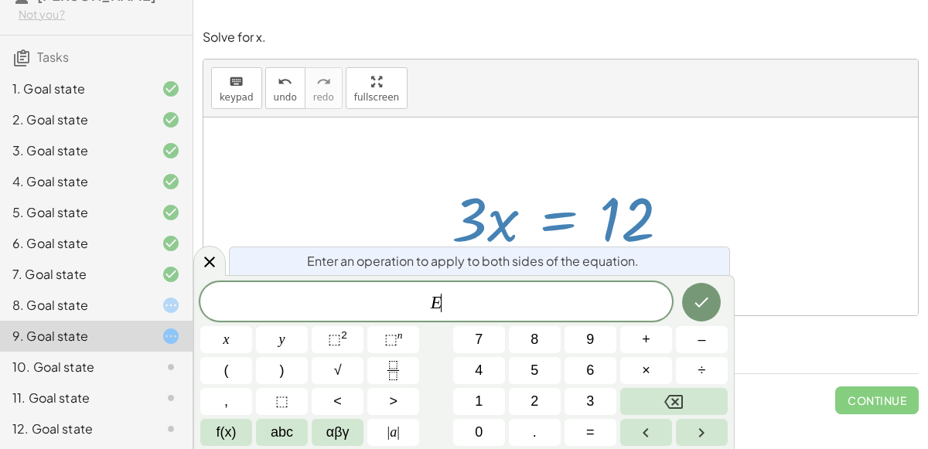
click at [583, 217] on div at bounding box center [566, 217] width 245 height 80
click at [605, 222] on div at bounding box center [566, 217] width 245 height 80
click at [208, 266] on icon at bounding box center [209, 262] width 19 height 19
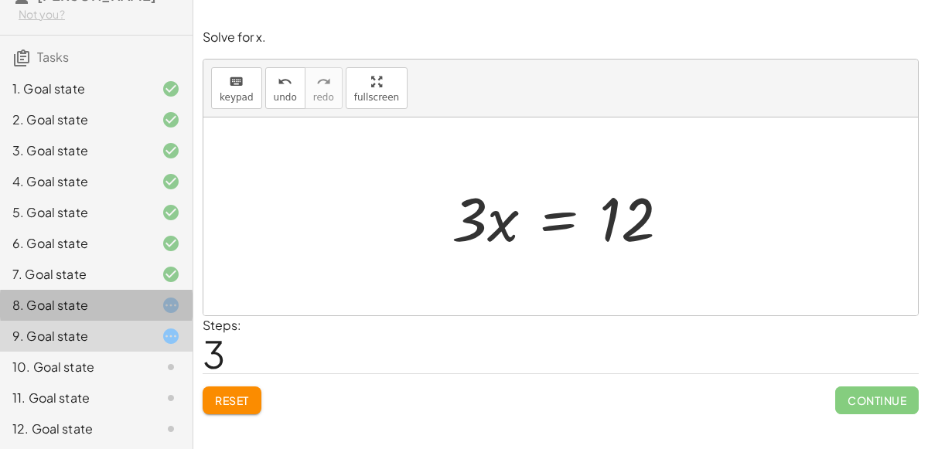
click at [145, 296] on div at bounding box center [158, 305] width 43 height 19
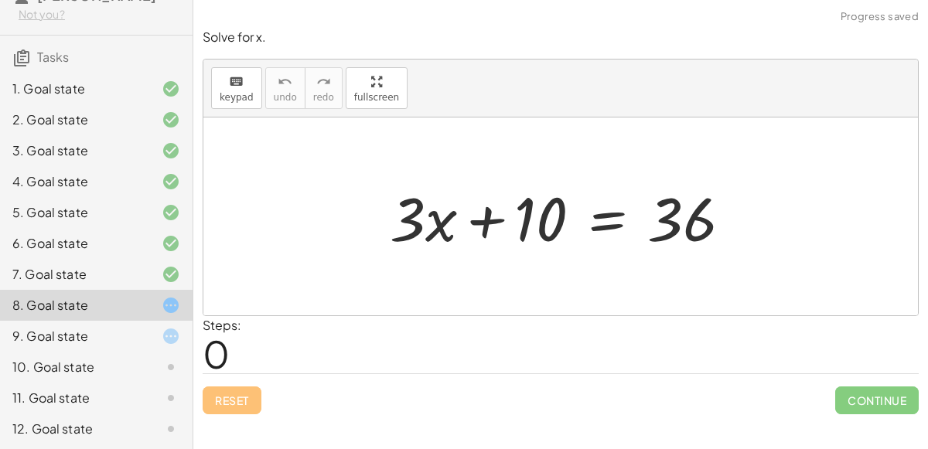
click at [131, 329] on div "9. Goal state" at bounding box center [74, 336] width 124 height 19
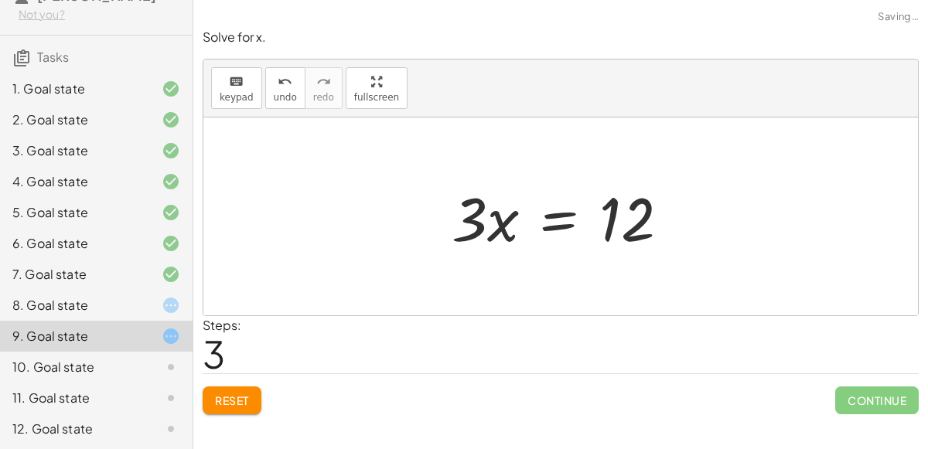
click at [141, 414] on div "10. Goal state" at bounding box center [96, 429] width 193 height 31
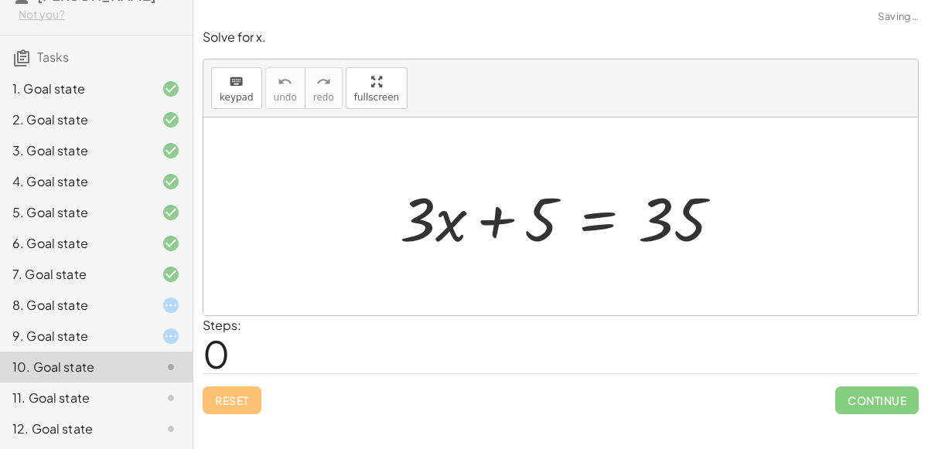
click at [495, 220] on div at bounding box center [566, 217] width 349 height 80
click at [617, 220] on div at bounding box center [566, 217] width 349 height 80
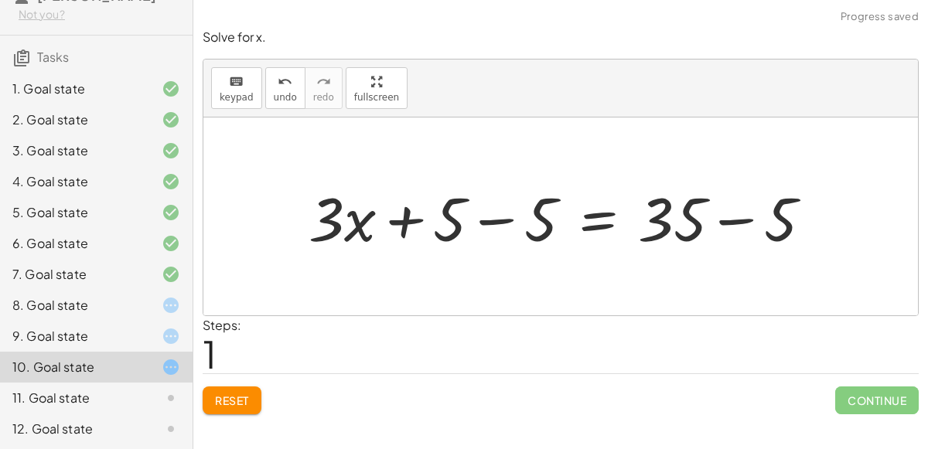
click at [479, 218] on div at bounding box center [566, 217] width 531 height 80
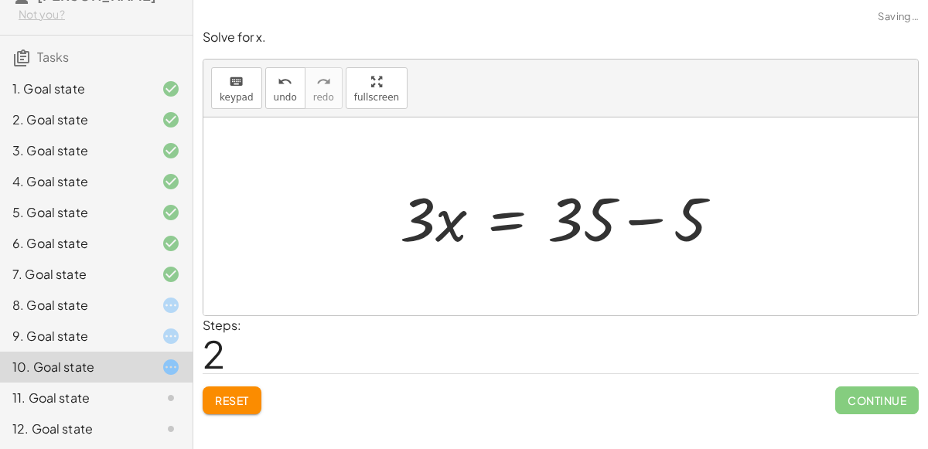
click at [649, 202] on div at bounding box center [566, 217] width 349 height 80
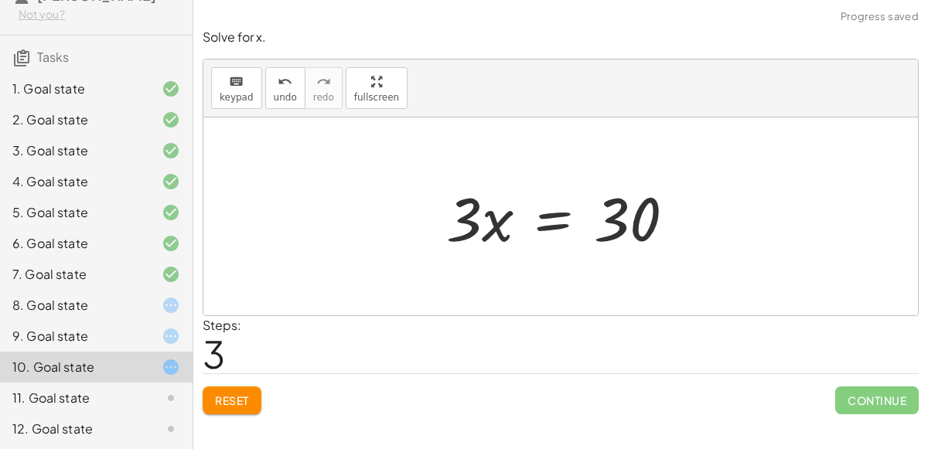
click at [237, 398] on span "Reset" at bounding box center [232, 401] width 34 height 14
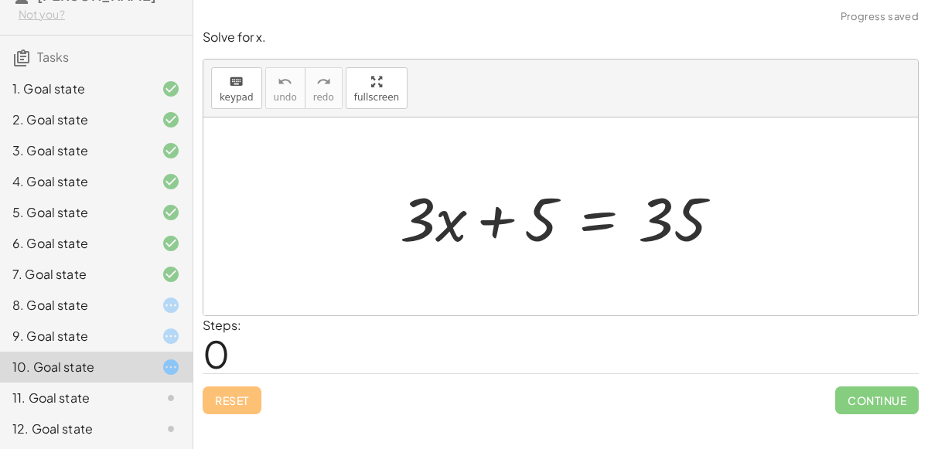
click at [104, 333] on div "9. Goal state" at bounding box center [74, 336] width 124 height 19
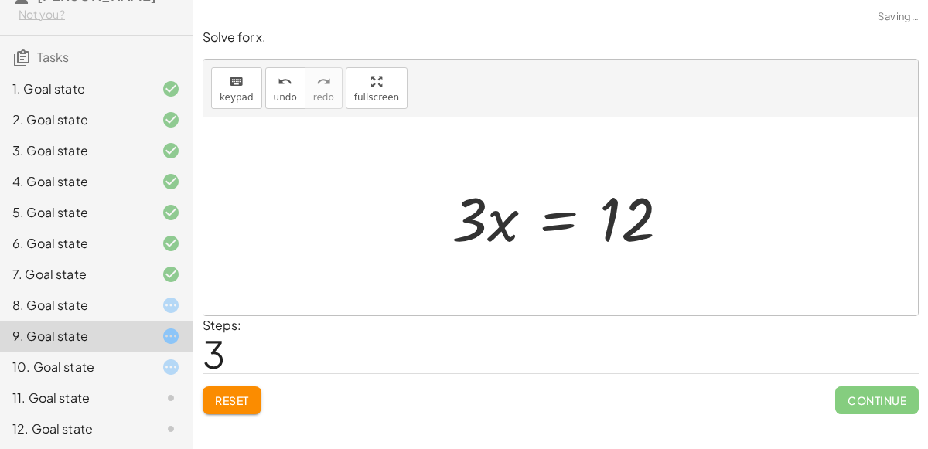
click at [216, 387] on button "Reset" at bounding box center [232, 401] width 59 height 28
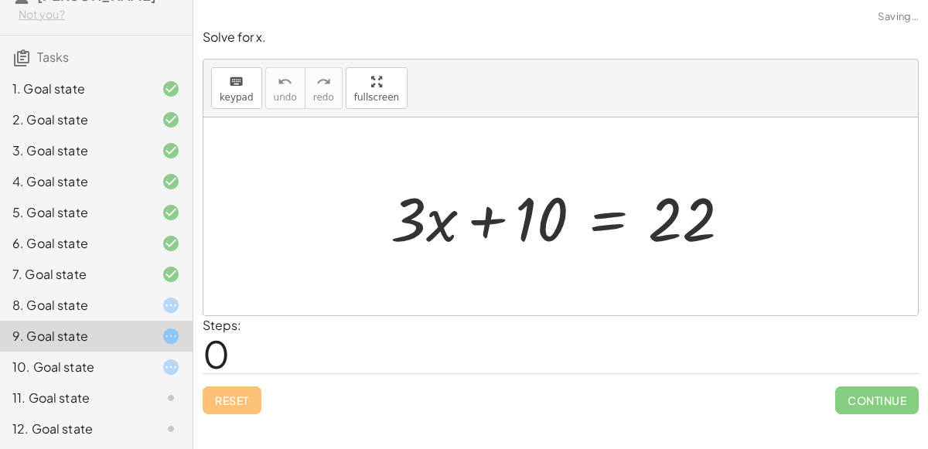
click at [121, 299] on div "8. Goal state" at bounding box center [74, 305] width 124 height 19
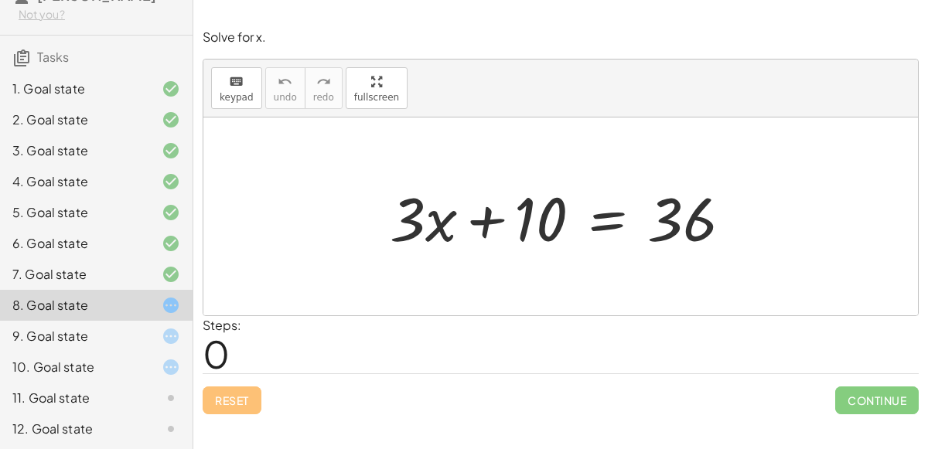
click at [41, 94] on div "1. Goal state" at bounding box center [74, 89] width 124 height 19
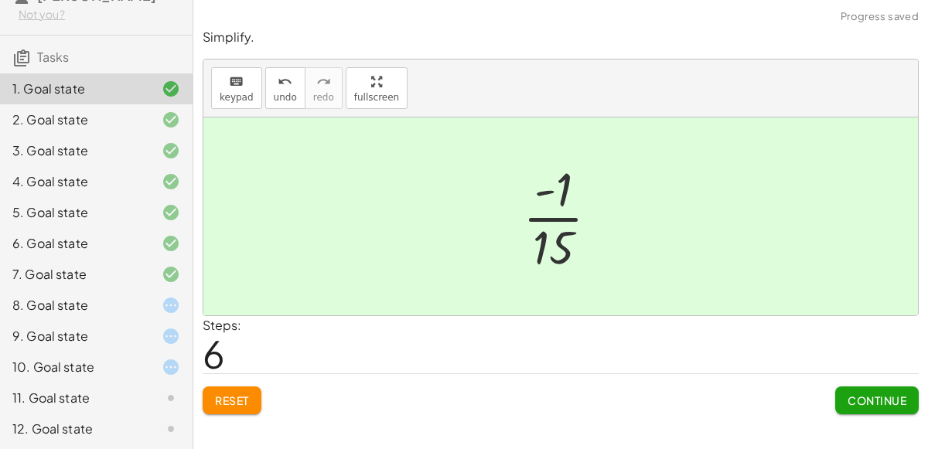
click at [46, 305] on div "8. Goal state" at bounding box center [74, 305] width 124 height 19
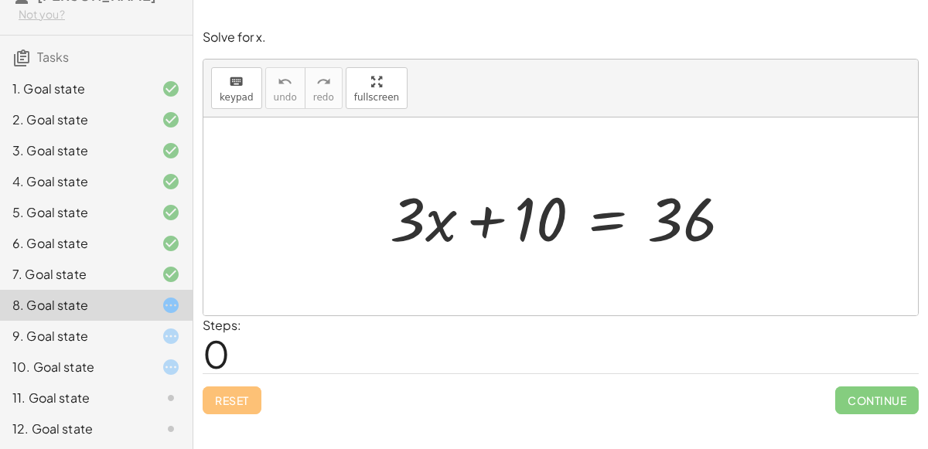
click at [0, 0] on div "Solve for x. keyboard keypad undo undo redo redo fullscreen + · 3 · x + 10 = 36…" at bounding box center [0, 0] width 0 height 0
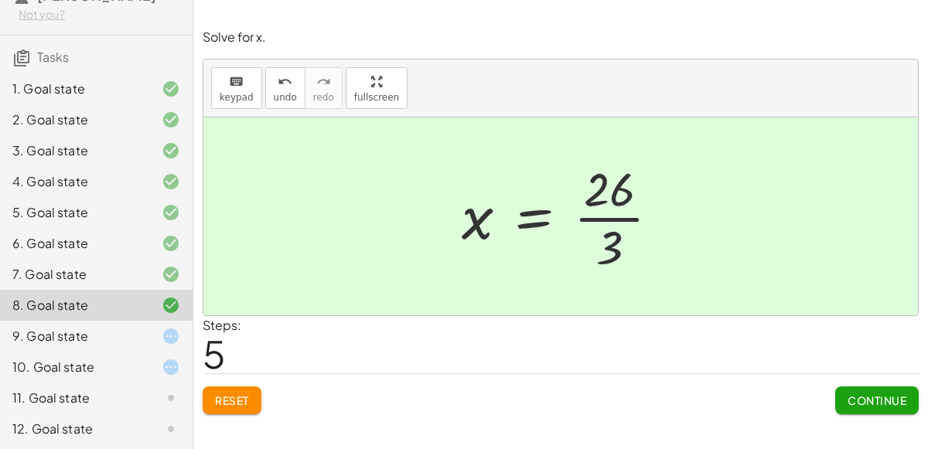
click at [886, 402] on span "Continue" at bounding box center [876, 401] width 59 height 14
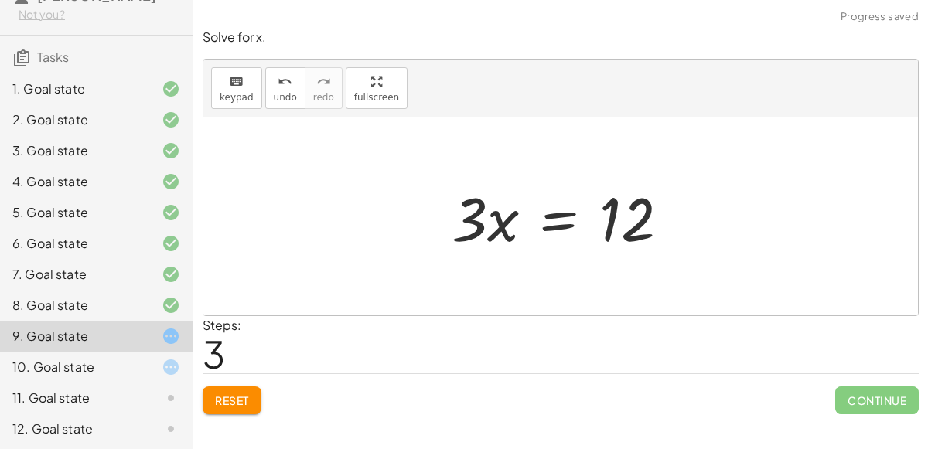
click at [860, 387] on span "Continue" at bounding box center [876, 401] width 83 height 28
click at [862, 410] on span "Continue" at bounding box center [876, 401] width 83 height 28
click at [857, 403] on span "Continue" at bounding box center [876, 401] width 83 height 28
click at [852, 400] on span "Continue" at bounding box center [876, 401] width 83 height 28
click at [847, 398] on span "Continue" at bounding box center [876, 401] width 83 height 28
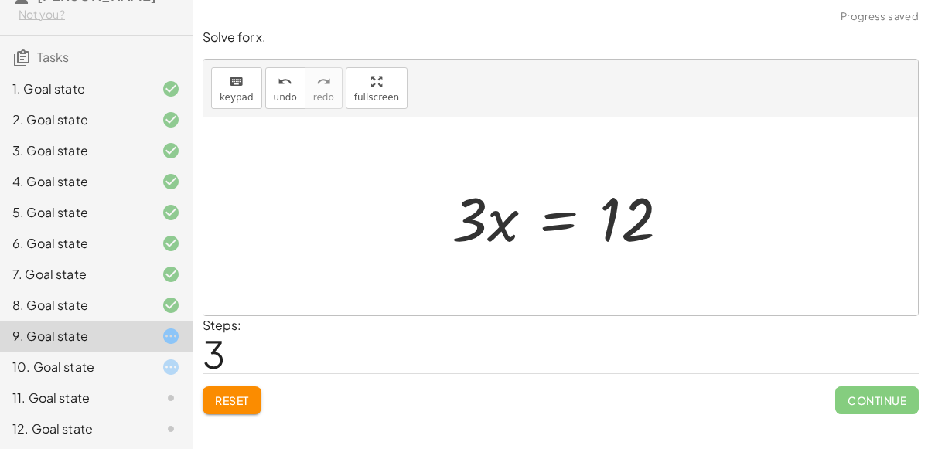
click at [851, 394] on span "Continue" at bounding box center [876, 401] width 83 height 28
click at [877, 423] on div "Simplify. keyboard keypad undo undo redo redo fullscreen + · 3 · 5 − · 2 · 3 + …" at bounding box center [560, 224] width 734 height 449
click at [881, 408] on span "Continue" at bounding box center [876, 401] width 83 height 28
click at [878, 410] on span "Continue" at bounding box center [876, 401] width 83 height 28
click at [247, 395] on span "Reset" at bounding box center [232, 401] width 34 height 14
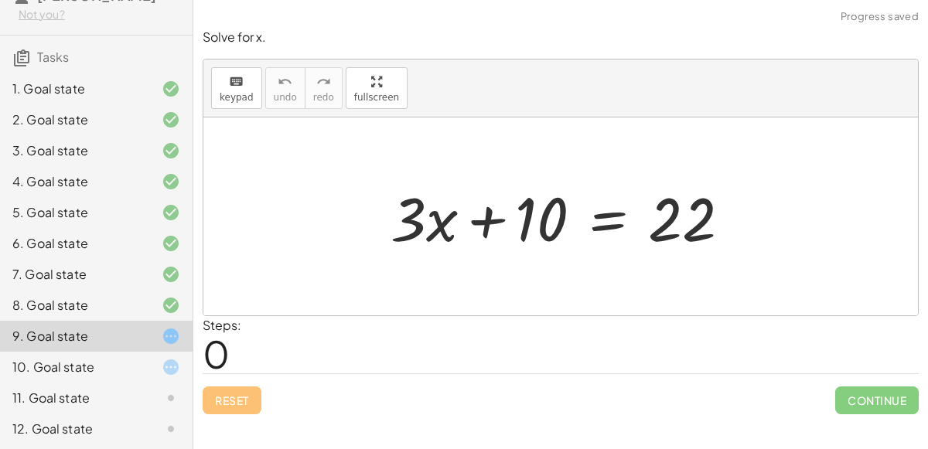
click at [233, 407] on div "Reset Continue" at bounding box center [561, 393] width 716 height 41
click at [49, 309] on div "8. Goal state" at bounding box center [74, 305] width 124 height 19
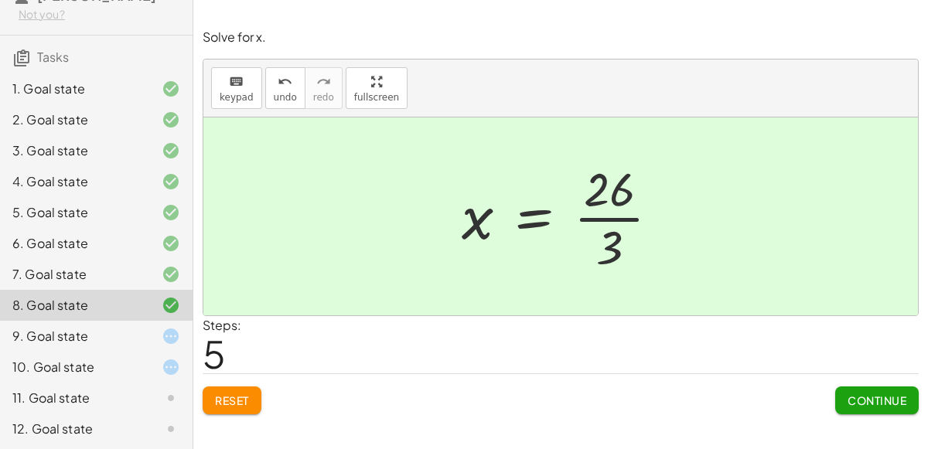
click at [888, 399] on span "Continue" at bounding box center [876, 401] width 59 height 14
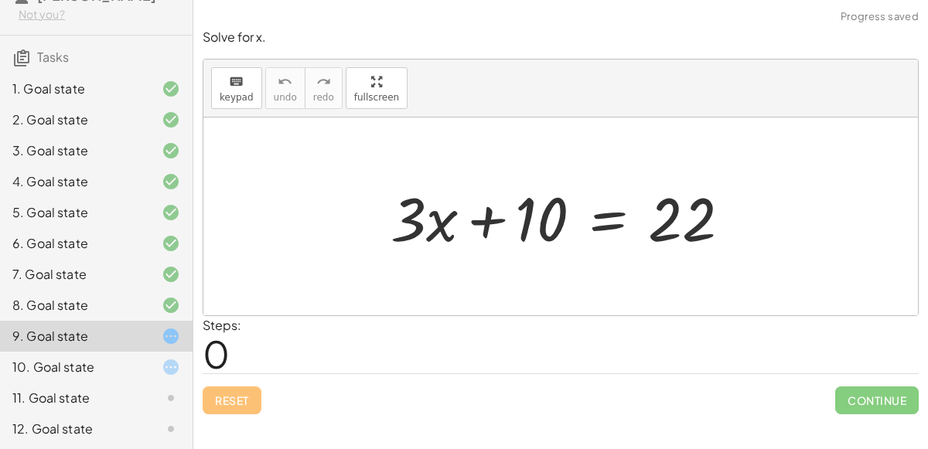
click at [68, 394] on div "11. Goal state" at bounding box center [74, 398] width 124 height 19
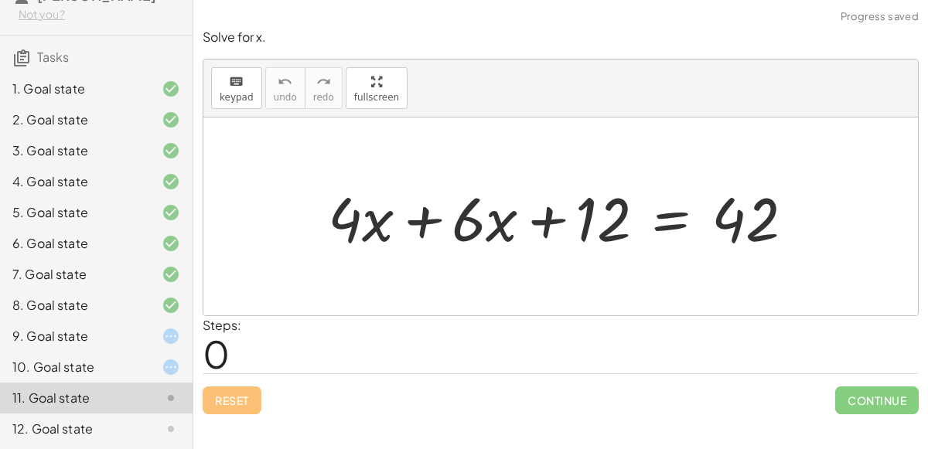
click at [71, 441] on div "12. Goal state" at bounding box center [96, 429] width 193 height 31
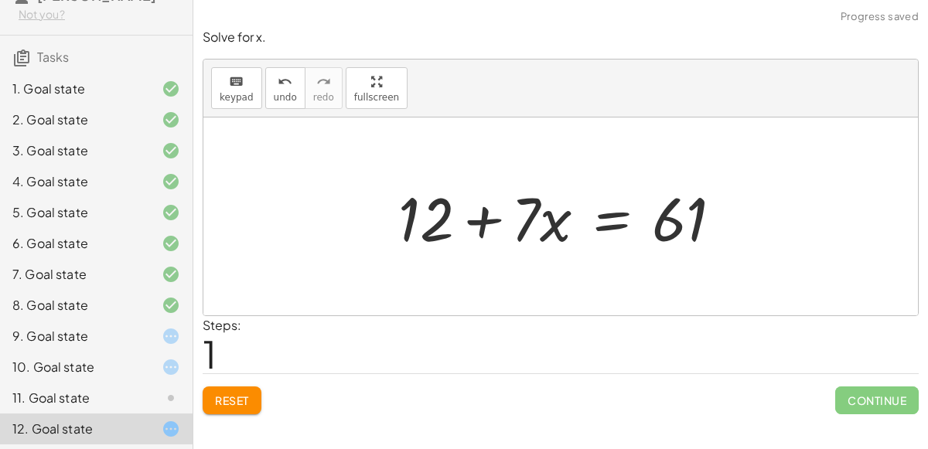
click at [38, 397] on div "11. Goal state" at bounding box center [74, 398] width 124 height 19
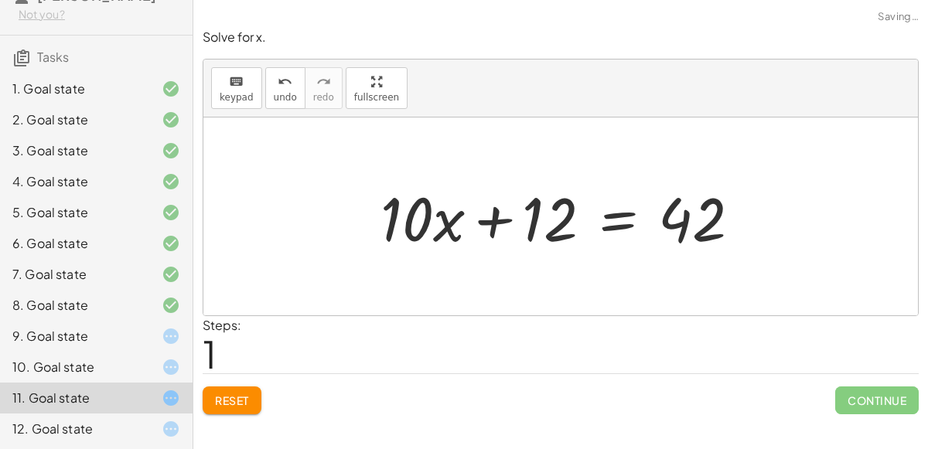
click at [445, 257] on div "+ · 4 · x + · 6 · x + 12 = 42 + · x + 12 = 42 · 10" at bounding box center [560, 216] width 407 height 87
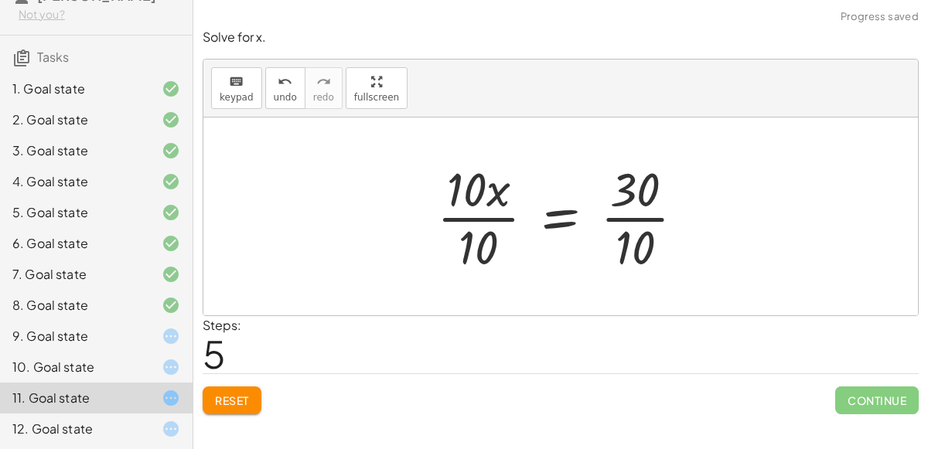
click at [506, 224] on div at bounding box center [567, 216] width 276 height 119
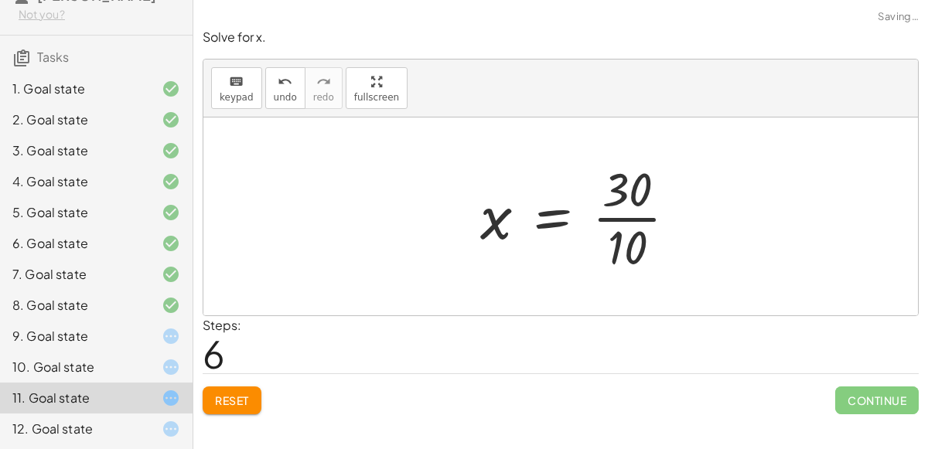
click at [629, 216] on div at bounding box center [584, 216] width 224 height 119
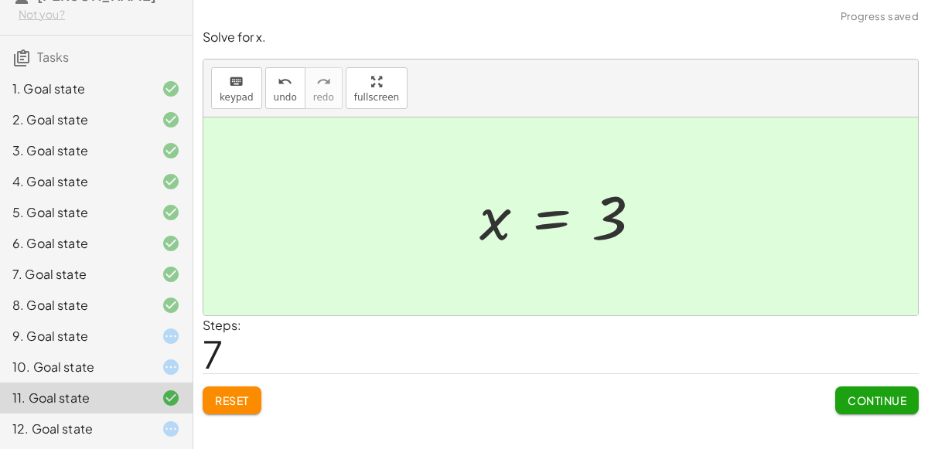
click at [868, 399] on span "Continue" at bounding box center [876, 401] width 59 height 14
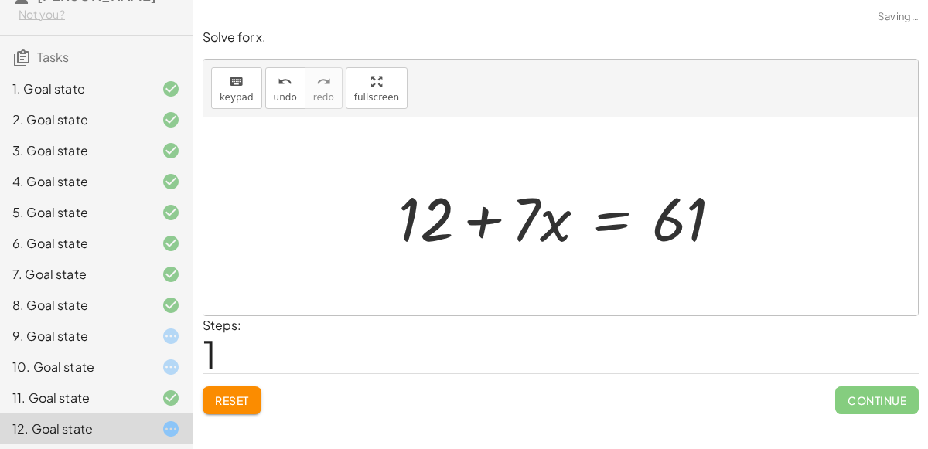
click at [93, 367] on div "10. Goal state" at bounding box center [74, 367] width 124 height 19
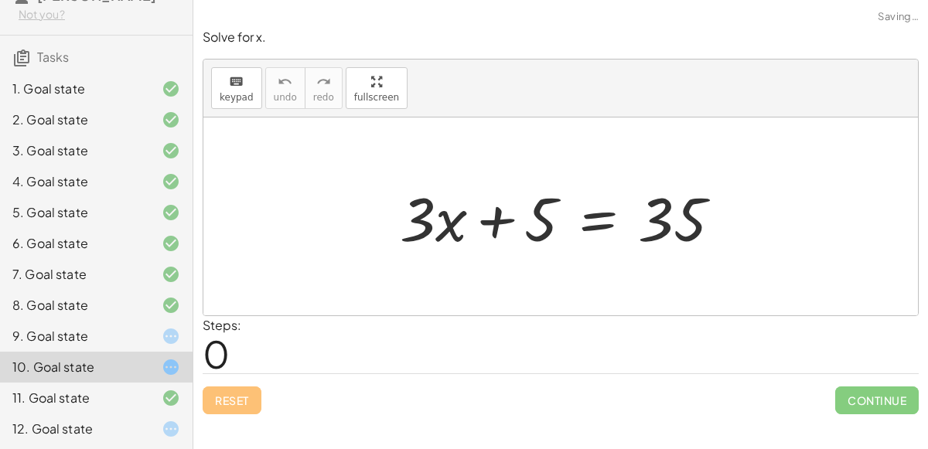
click at [488, 208] on div at bounding box center [566, 217] width 349 height 80
click at [597, 208] on div at bounding box center [566, 217] width 349 height 80
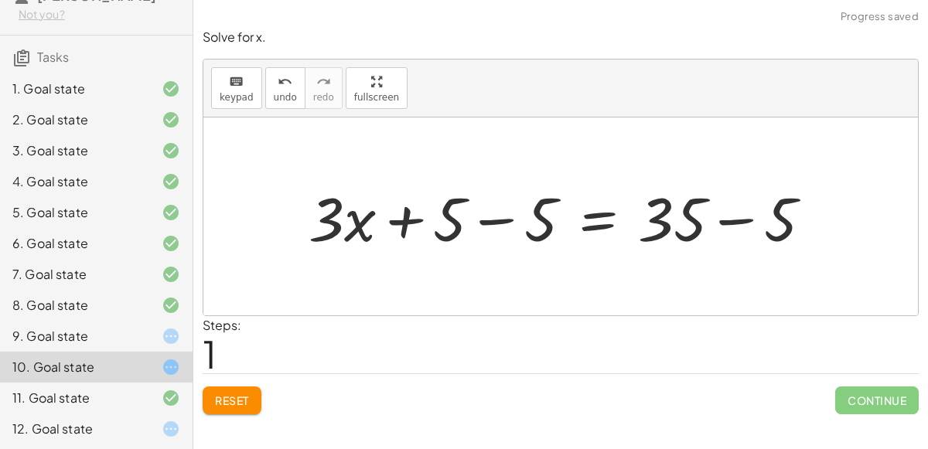
click at [492, 210] on div at bounding box center [566, 217] width 531 height 80
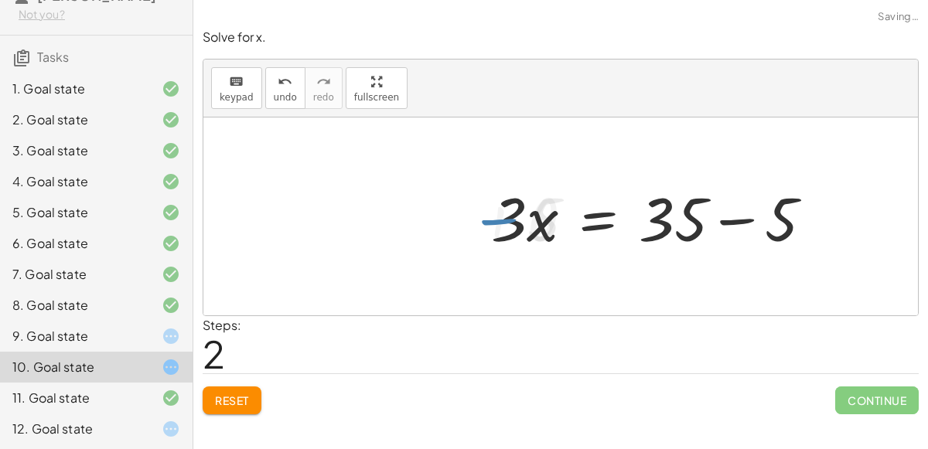
click at [736, 217] on div at bounding box center [657, 217] width 349 height 80
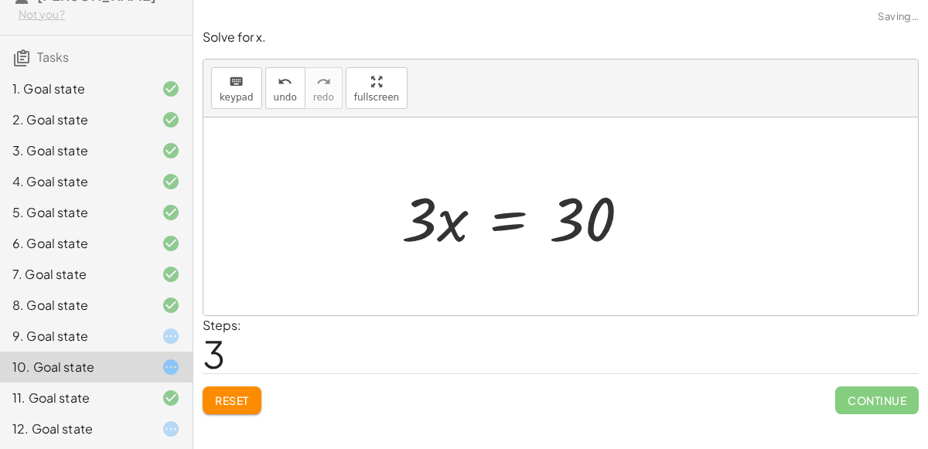
click at [514, 207] on div at bounding box center [522, 217] width 256 height 80
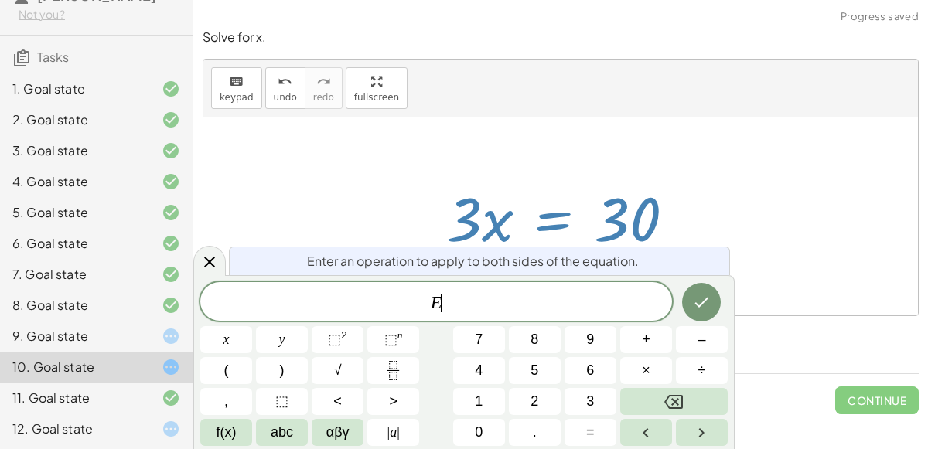
click at [514, 207] on div at bounding box center [566, 217] width 256 height 80
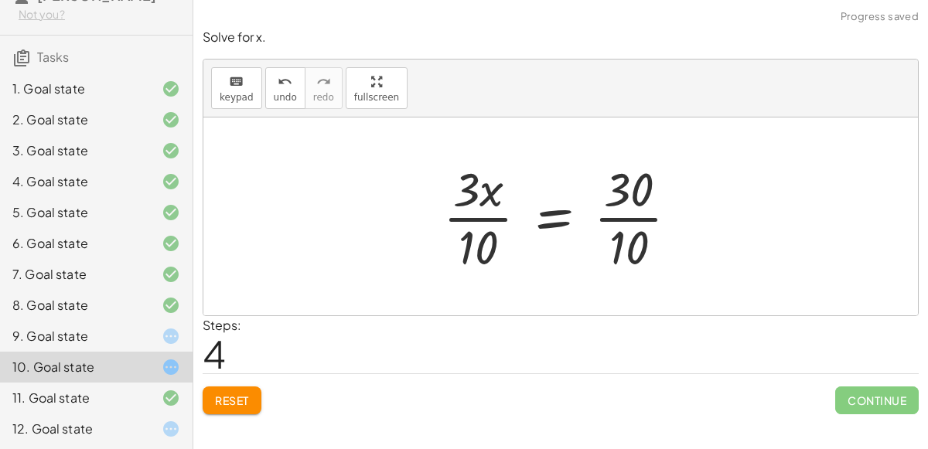
click at [467, 220] on div at bounding box center [566, 216] width 263 height 119
click at [619, 223] on div at bounding box center [566, 216] width 263 height 119
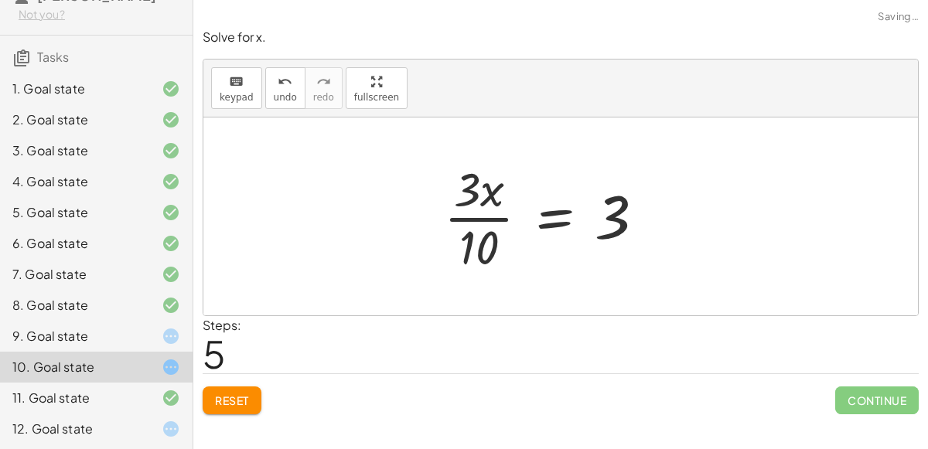
click at [472, 218] on div at bounding box center [550, 216] width 229 height 119
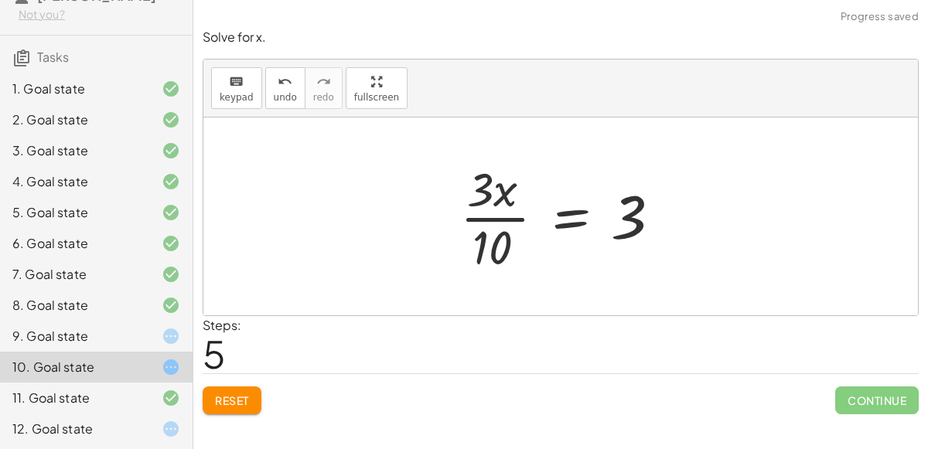
click at [475, 219] on div at bounding box center [566, 216] width 229 height 119
click at [476, 220] on div at bounding box center [566, 216] width 229 height 119
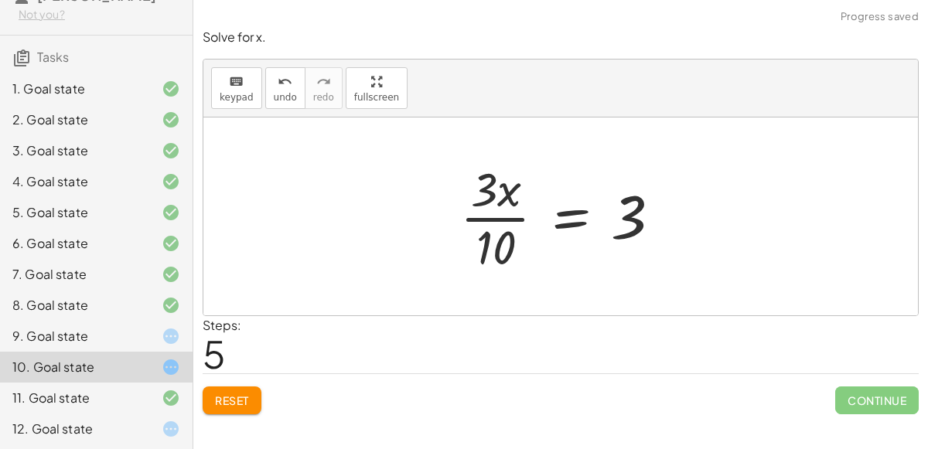
click at [476, 220] on div at bounding box center [566, 216] width 229 height 119
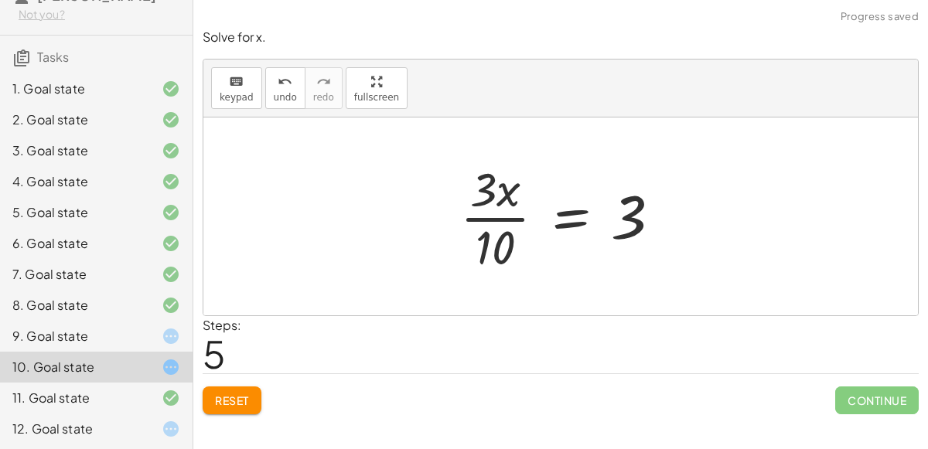
click at [476, 220] on div at bounding box center [566, 216] width 229 height 119
click at [216, 404] on span "Reset" at bounding box center [232, 401] width 34 height 14
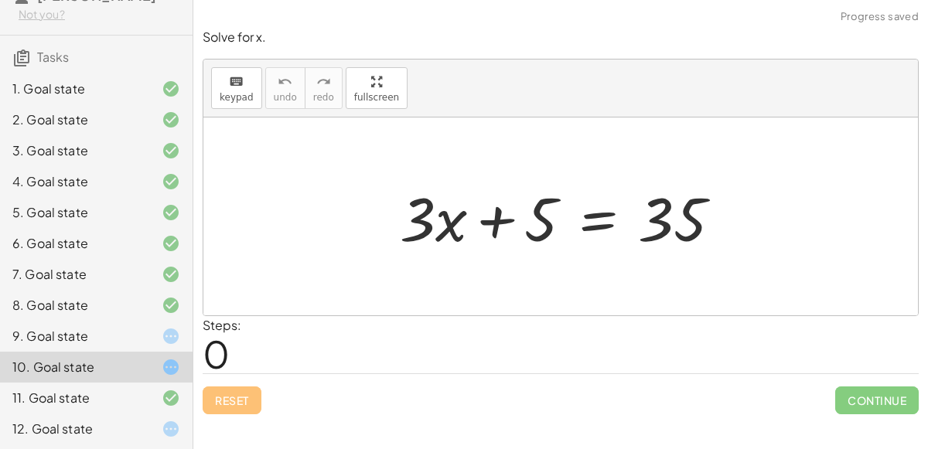
click at [498, 219] on div at bounding box center [566, 217] width 349 height 80
click at [591, 219] on div at bounding box center [566, 217] width 349 height 80
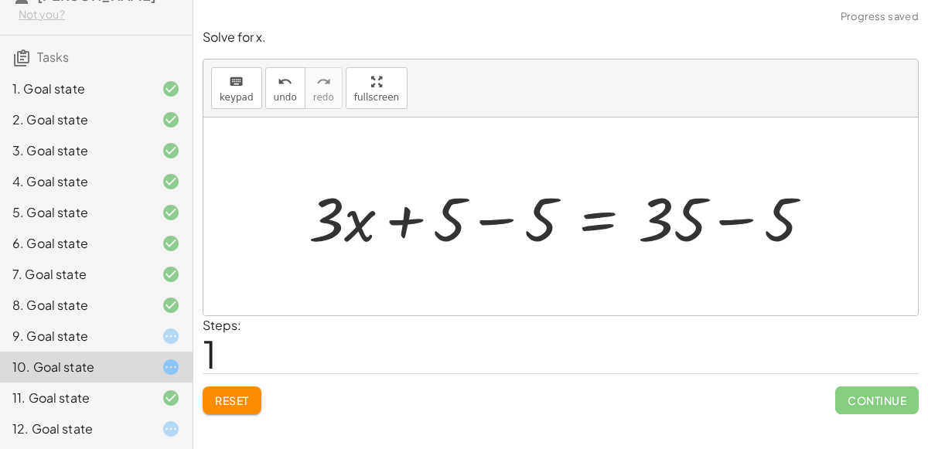
click at [492, 213] on div at bounding box center [566, 217] width 531 height 80
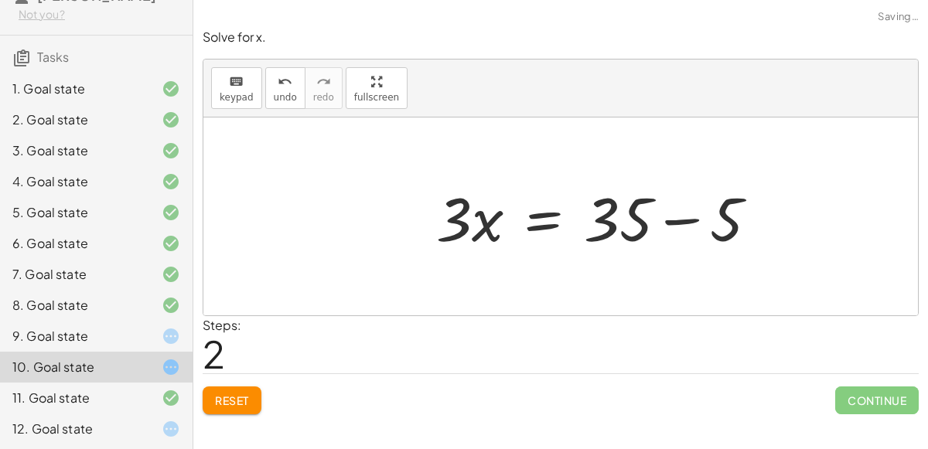
click at [741, 208] on div at bounding box center [602, 217] width 349 height 80
click at [511, 219] on div at bounding box center [557, 217] width 256 height 80
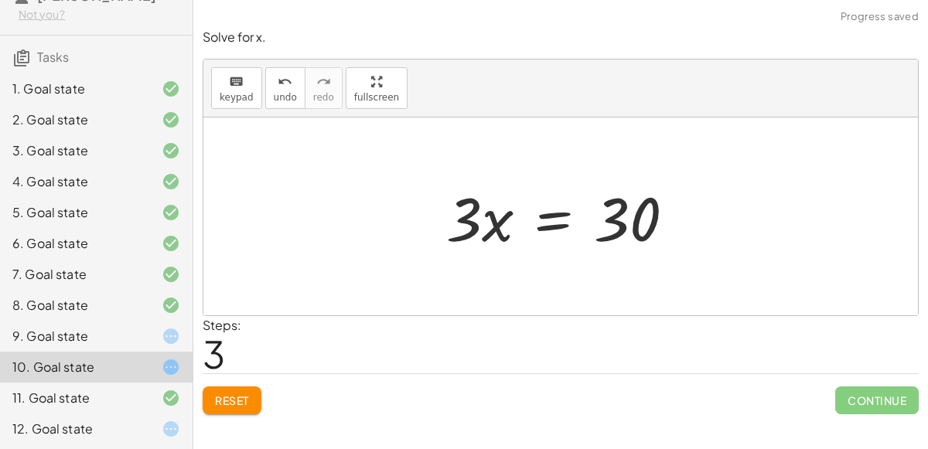
click at [546, 222] on div at bounding box center [566, 217] width 256 height 80
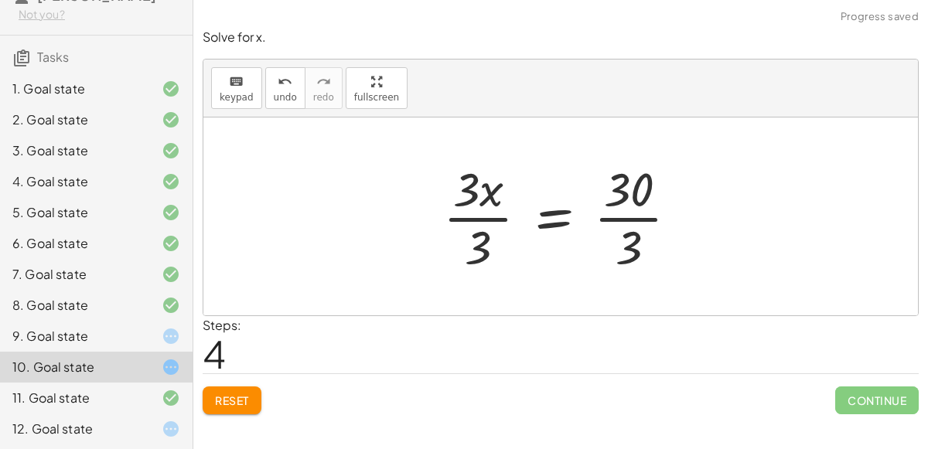
click at [482, 217] on div at bounding box center [566, 216] width 263 height 119
click at [638, 215] on div at bounding box center [586, 216] width 224 height 119
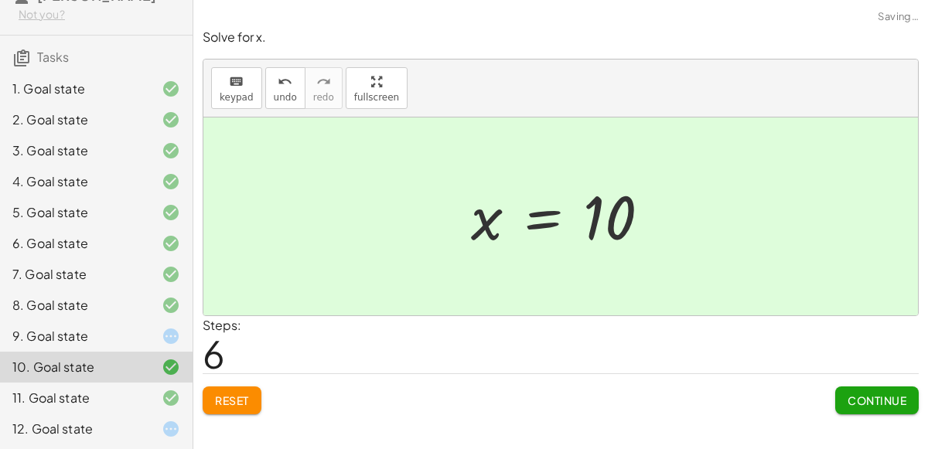
click at [864, 396] on span "Continue" at bounding box center [876, 401] width 59 height 14
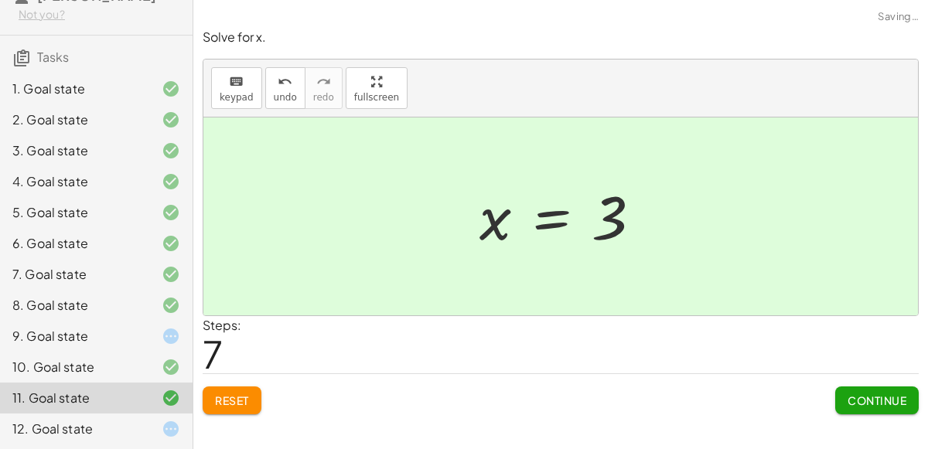
click at [120, 339] on div "9. Goal state" at bounding box center [74, 336] width 124 height 19
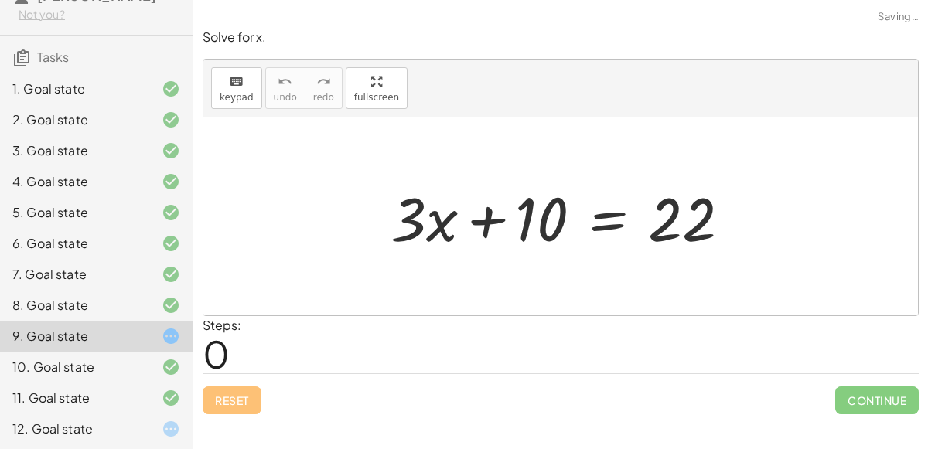
click at [487, 213] on div at bounding box center [567, 217] width 368 height 80
click at [595, 219] on div at bounding box center [567, 217] width 368 height 80
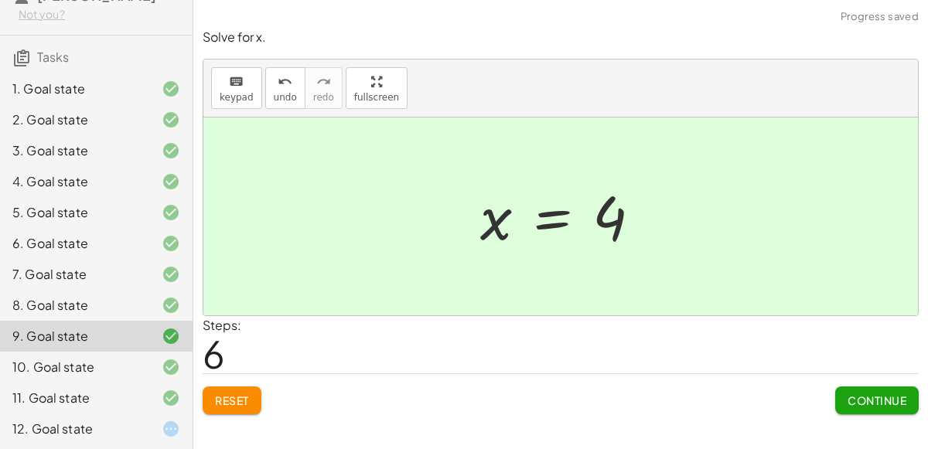
click at [876, 412] on button "Continue" at bounding box center [876, 401] width 83 height 28
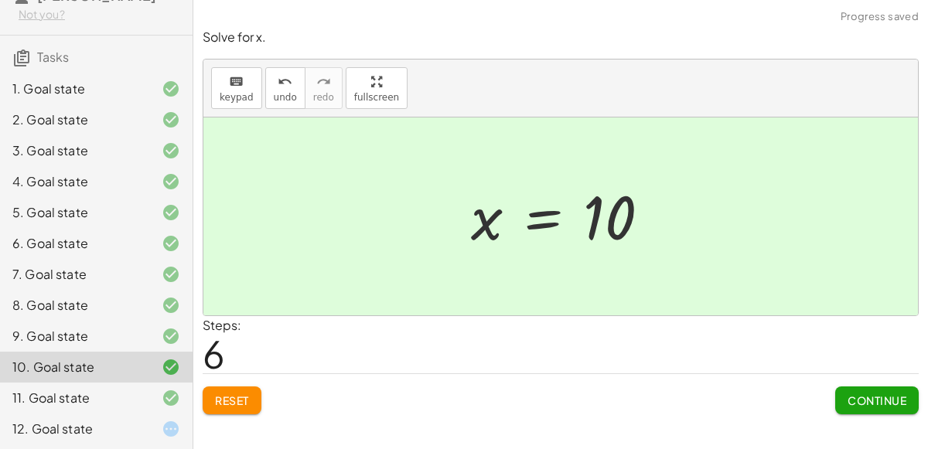
click at [873, 400] on span "Continue" at bounding box center [876, 401] width 59 height 14
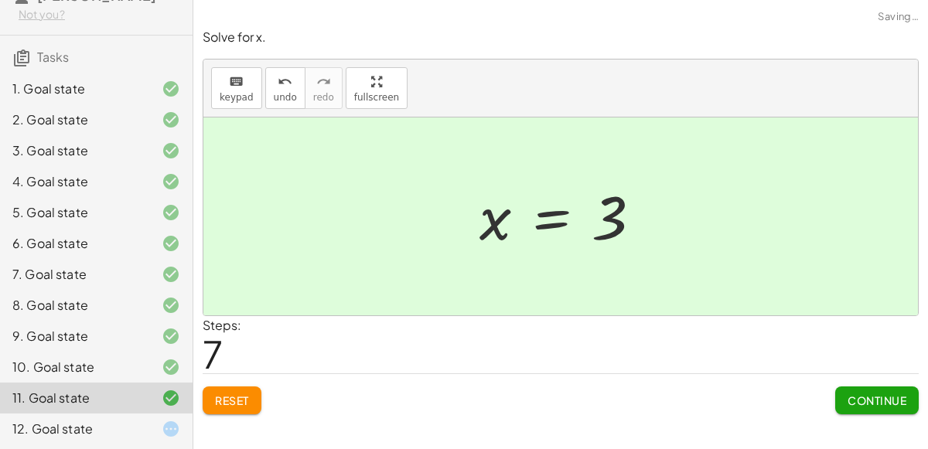
click at [881, 406] on button "Continue" at bounding box center [876, 401] width 83 height 28
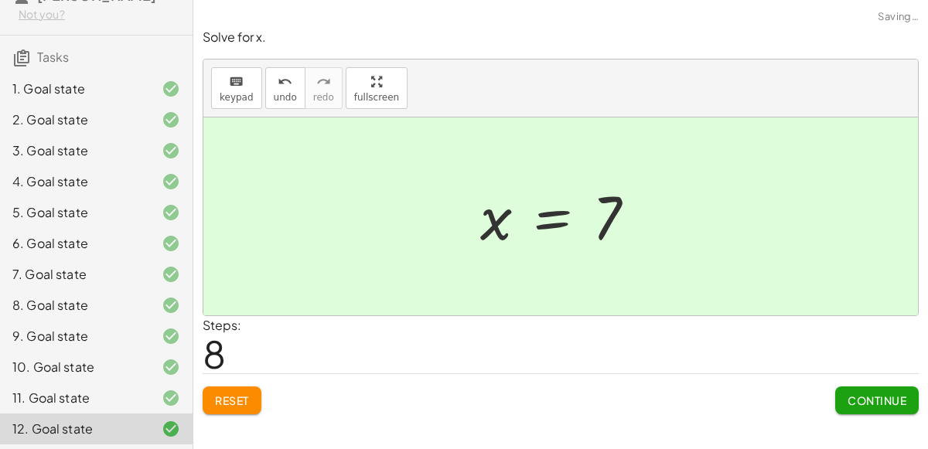
click at [888, 390] on button "Continue" at bounding box center [876, 401] width 83 height 28
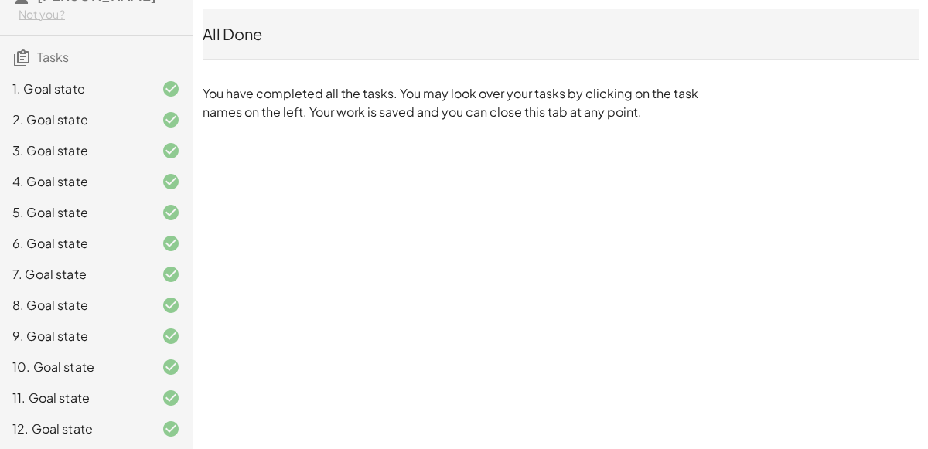
scroll to position [0, 0]
